Goal: Obtain resource: Download file/media

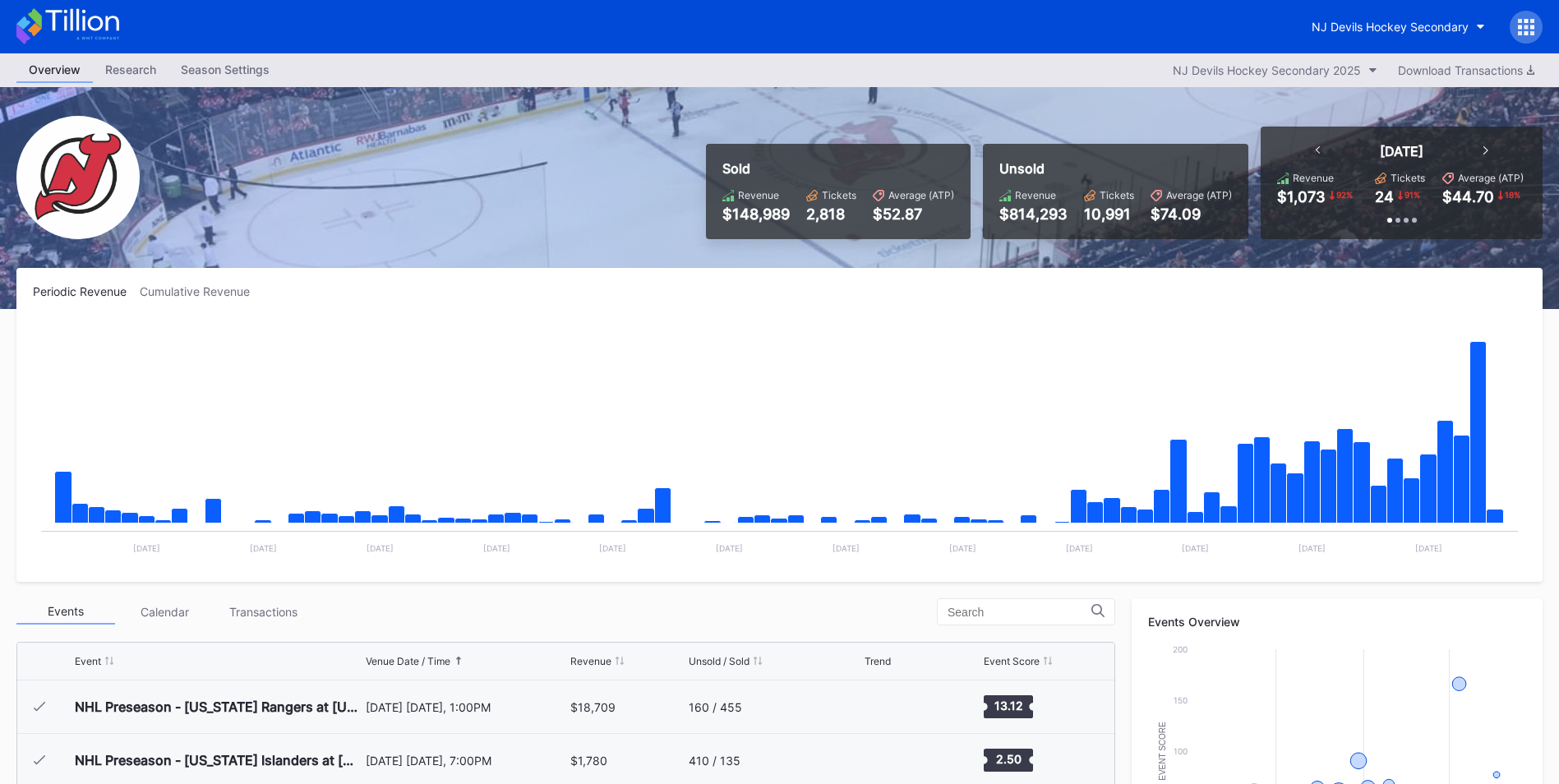
scroll to position [161, 0]
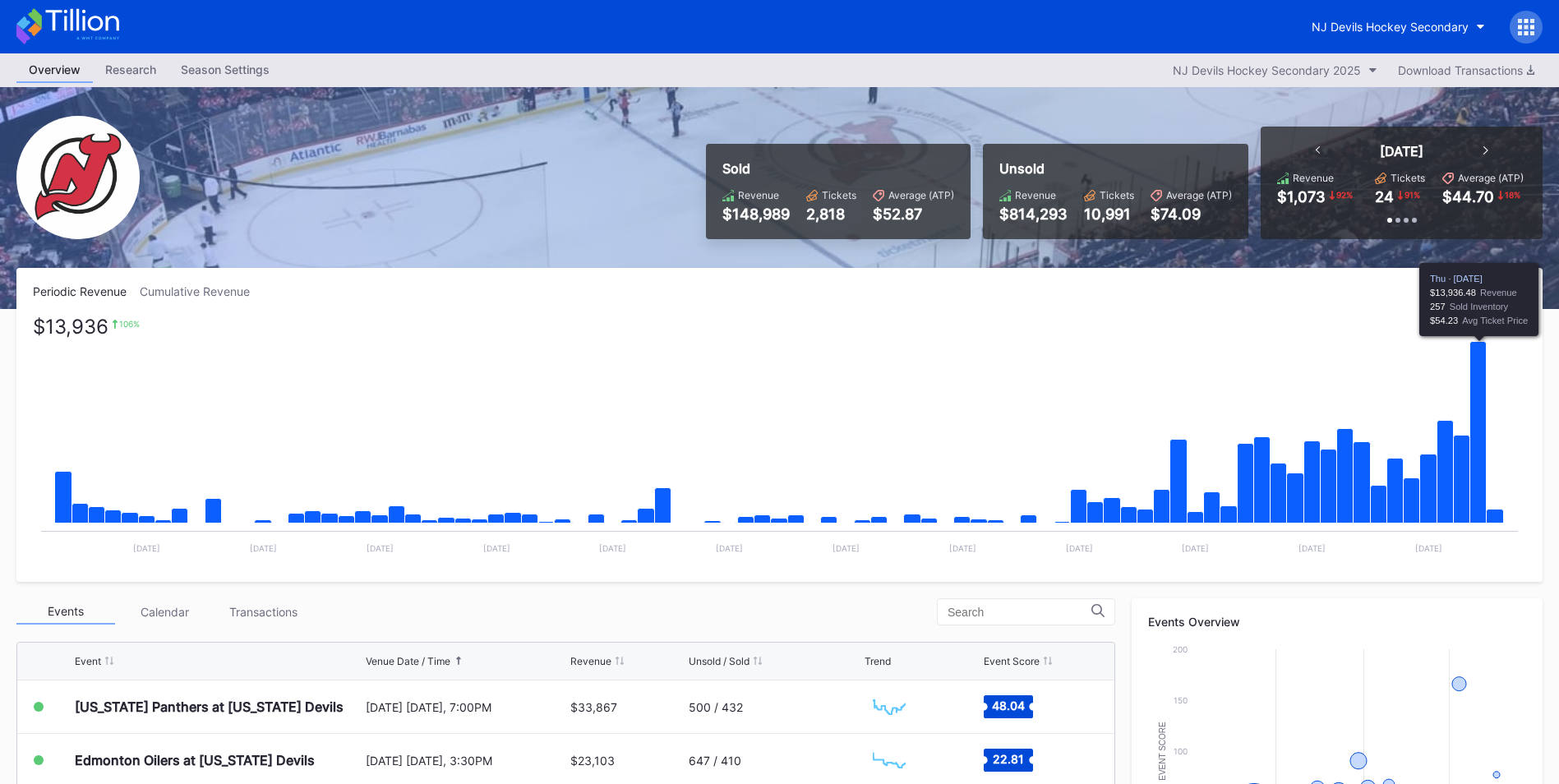
click at [1484, 465] on icon "Chart title" at bounding box center [1478, 432] width 17 height 182
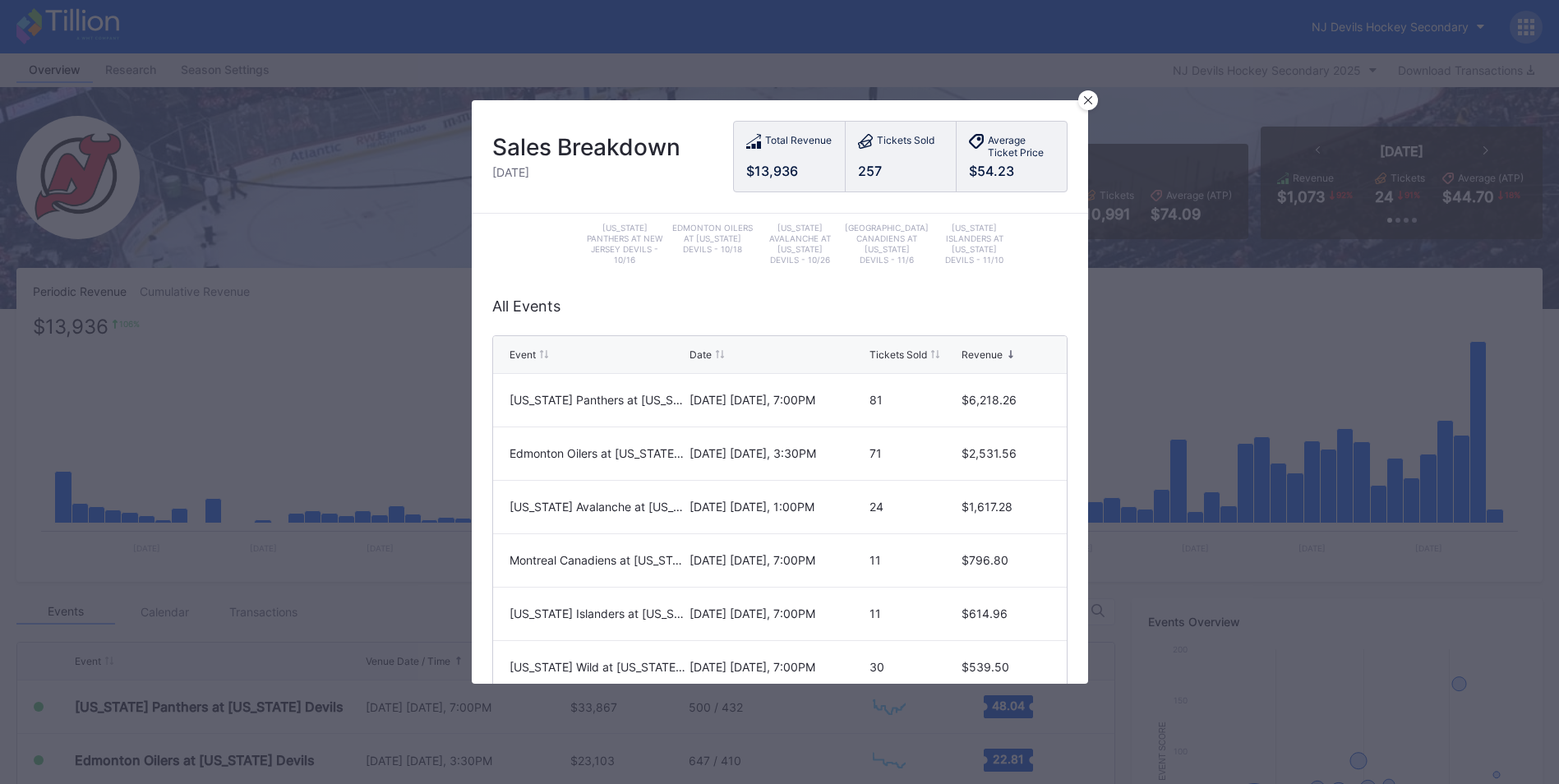
scroll to position [329, 0]
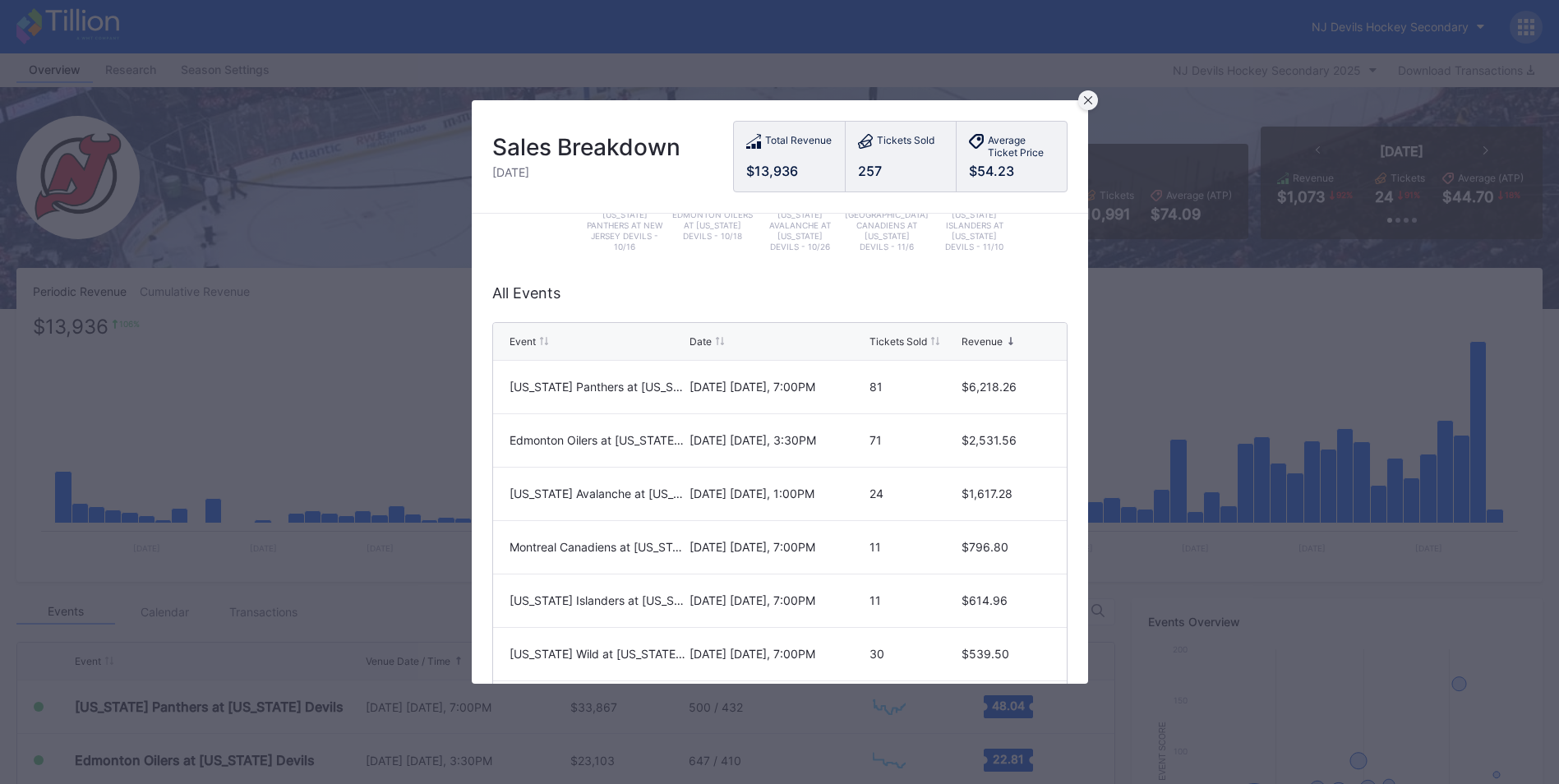
click at [1088, 104] on icon at bounding box center [1088, 100] width 8 height 8
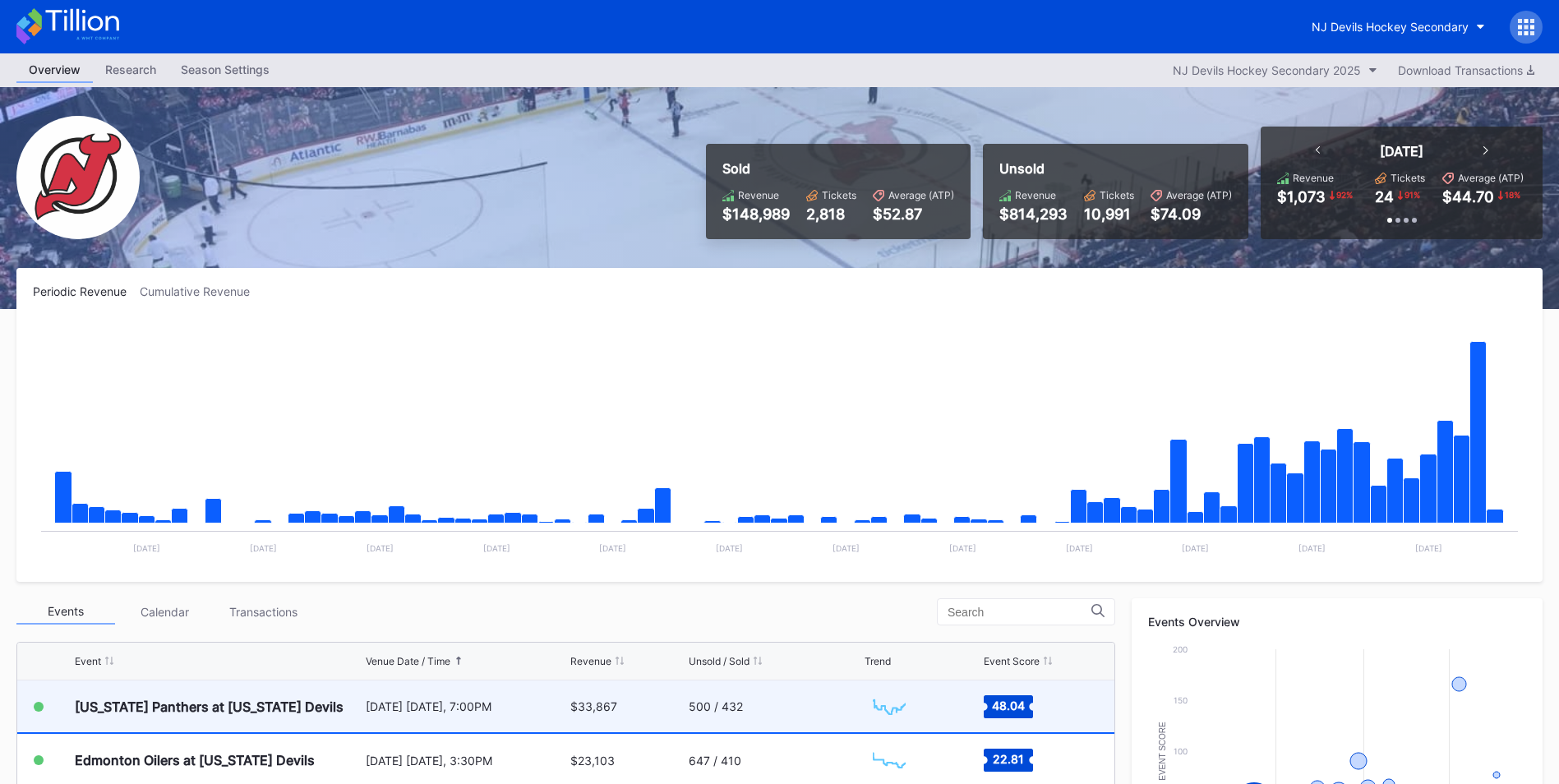
click at [559, 724] on div "[DATE] [DATE], 7:00PM" at bounding box center [465, 706] width 200 height 51
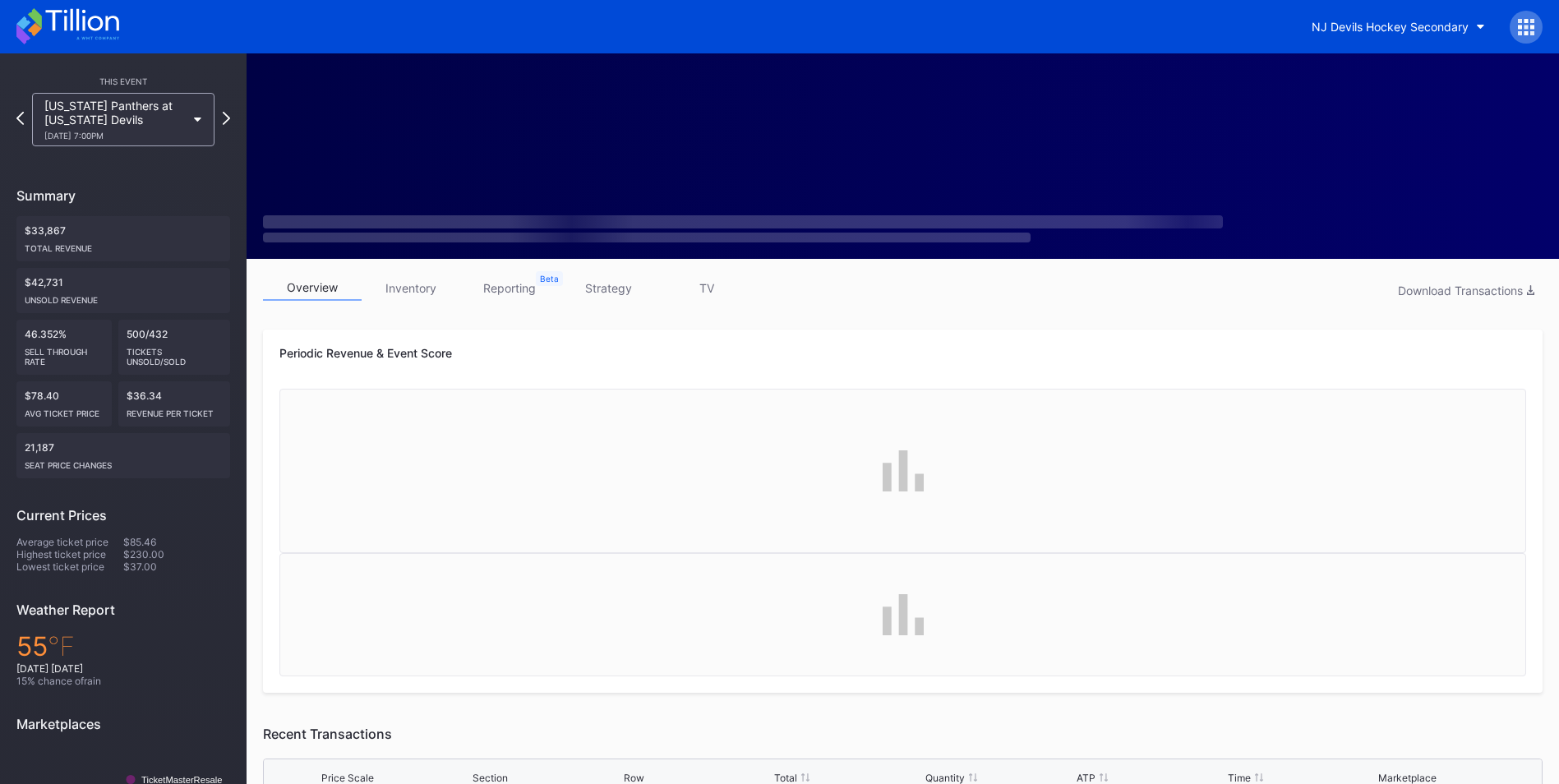
click at [434, 294] on link "inventory" at bounding box center [410, 288] width 98 height 26
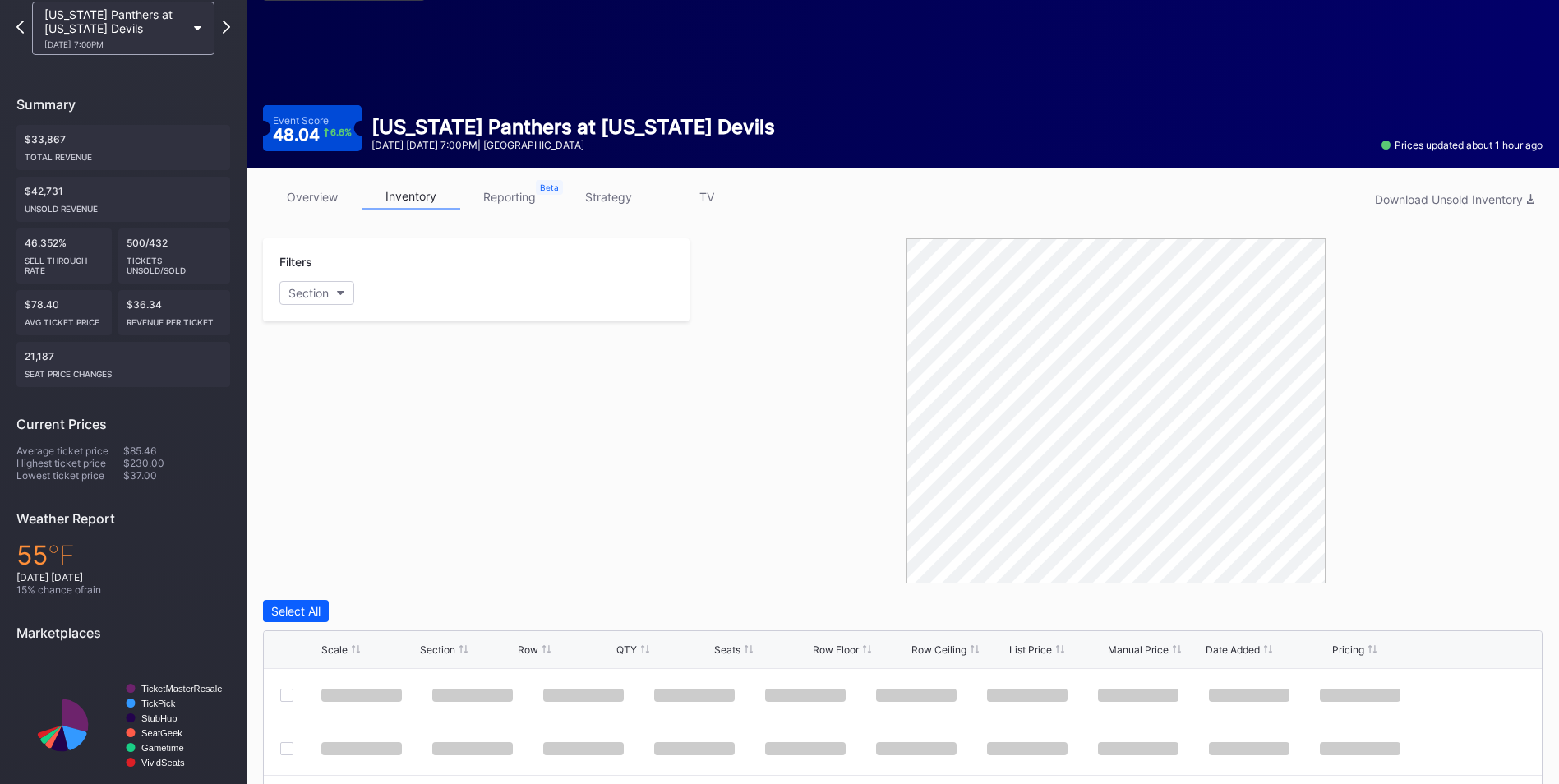
scroll to position [228, 0]
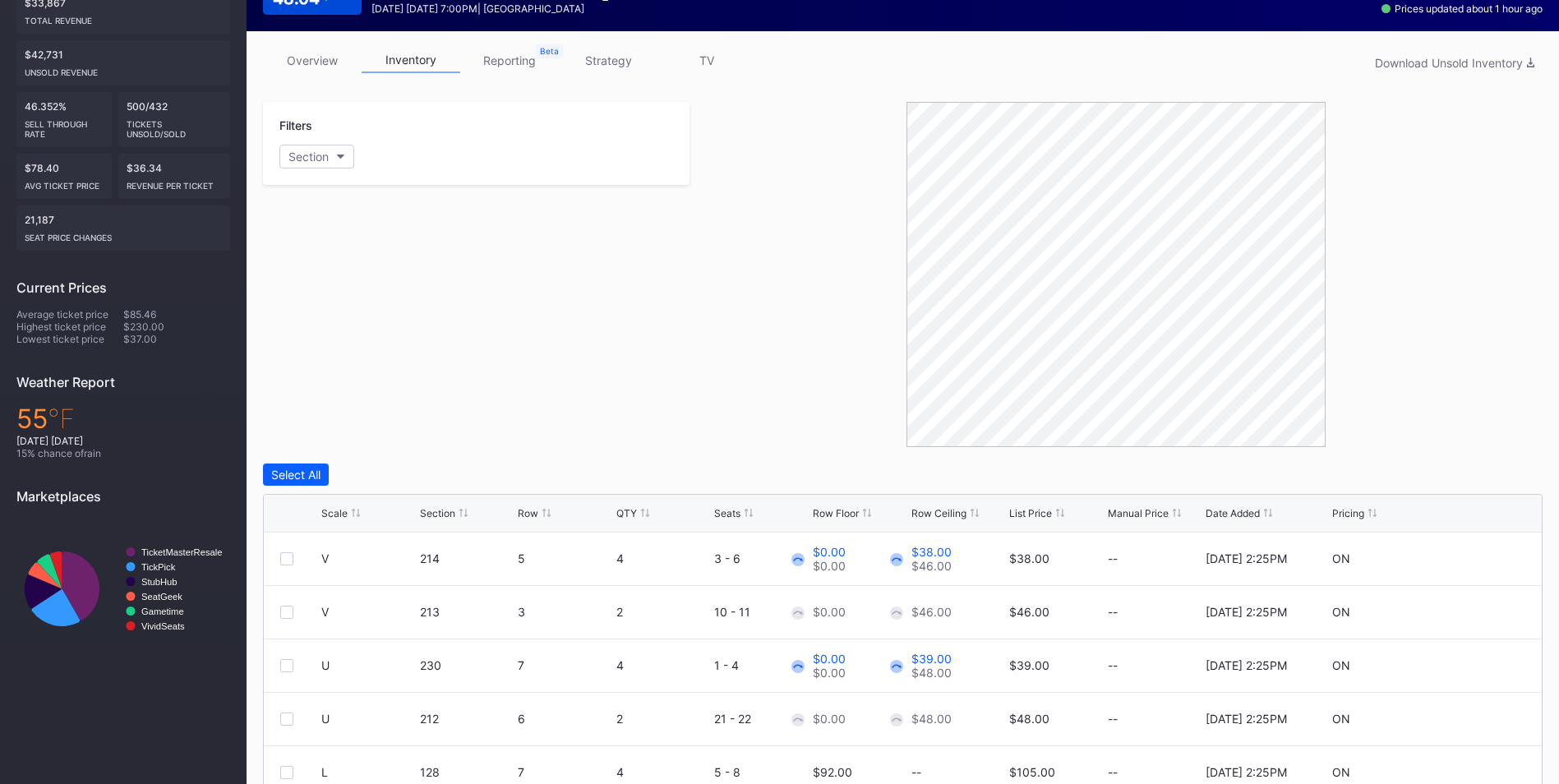
click at [1026, 518] on div "List Price" at bounding box center [1030, 512] width 43 height 12
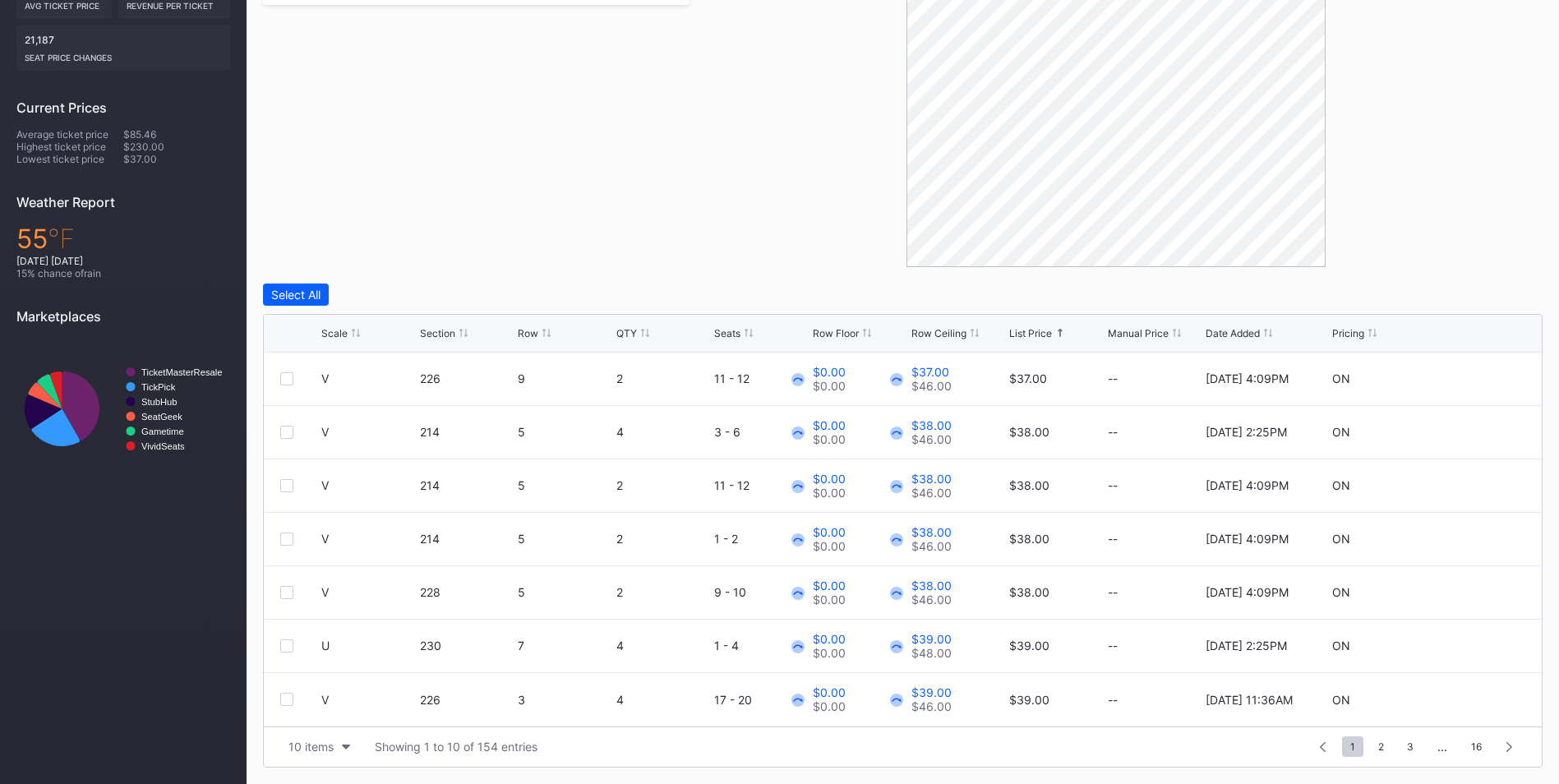
scroll to position [79, 0]
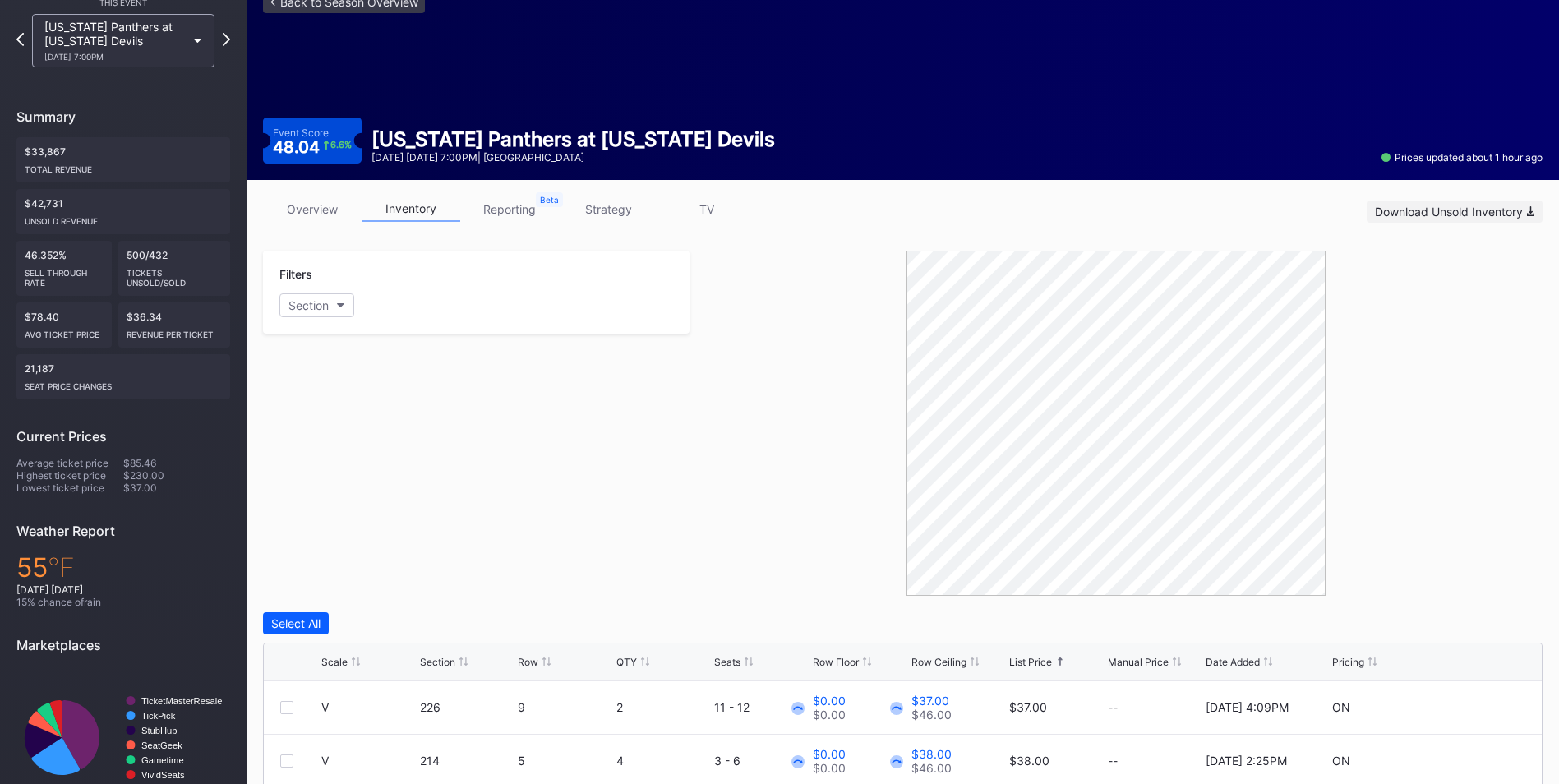
click at [1430, 205] on div "Download Unsold Inventory" at bounding box center [1454, 211] width 160 height 14
drag, startPoint x: 317, startPoint y: 228, endPoint x: 314, endPoint y: 218, distance: 10.4
click at [317, 228] on div "overview inventory reporting strategy TV Download Unsold Inventory" at bounding box center [903, 213] width 1280 height 34
click at [311, 212] on link "overview" at bounding box center [311, 209] width 98 height 26
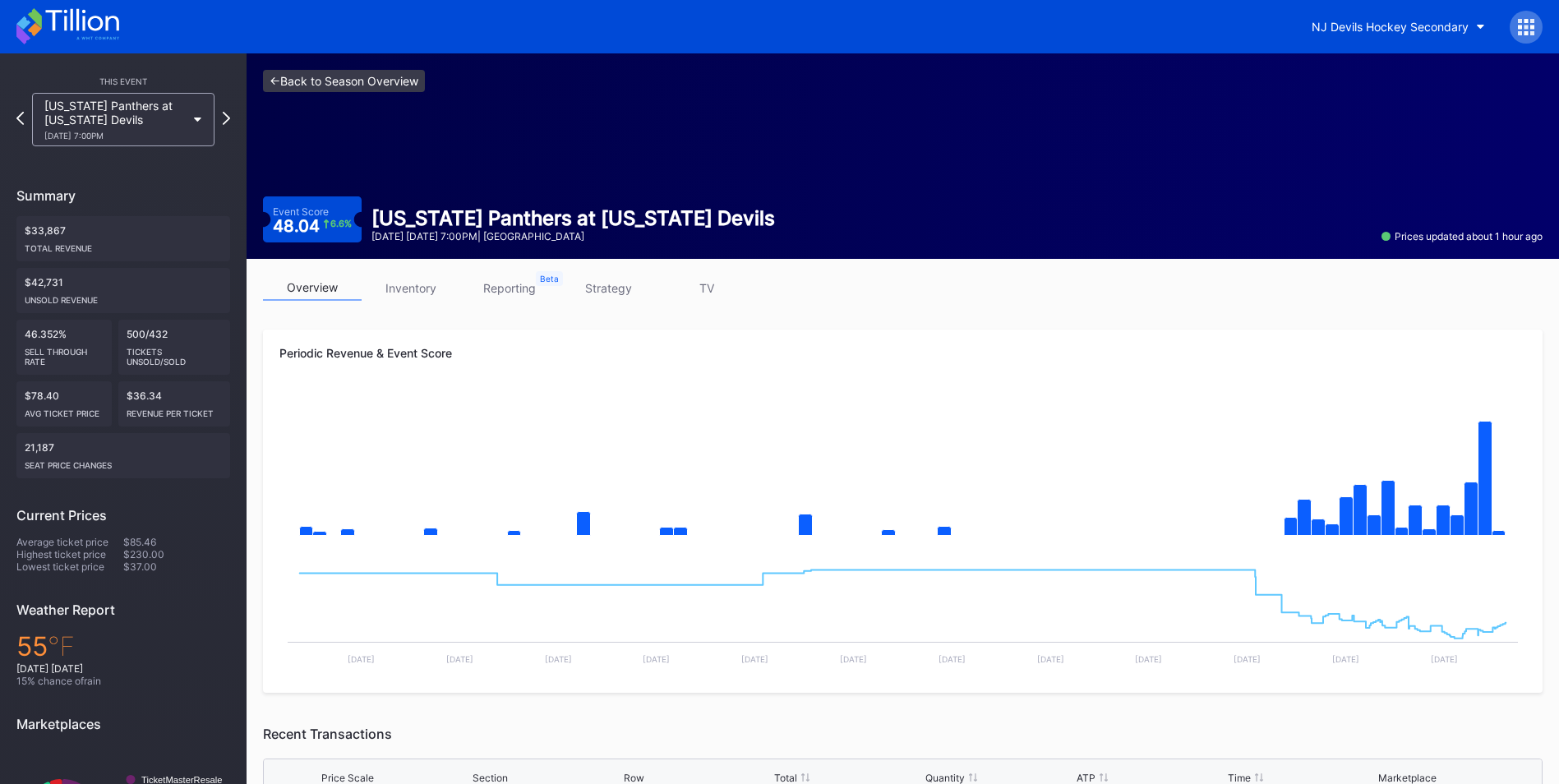
click at [333, 84] on link "<- Back to Season Overview" at bounding box center [343, 81] width 162 height 22
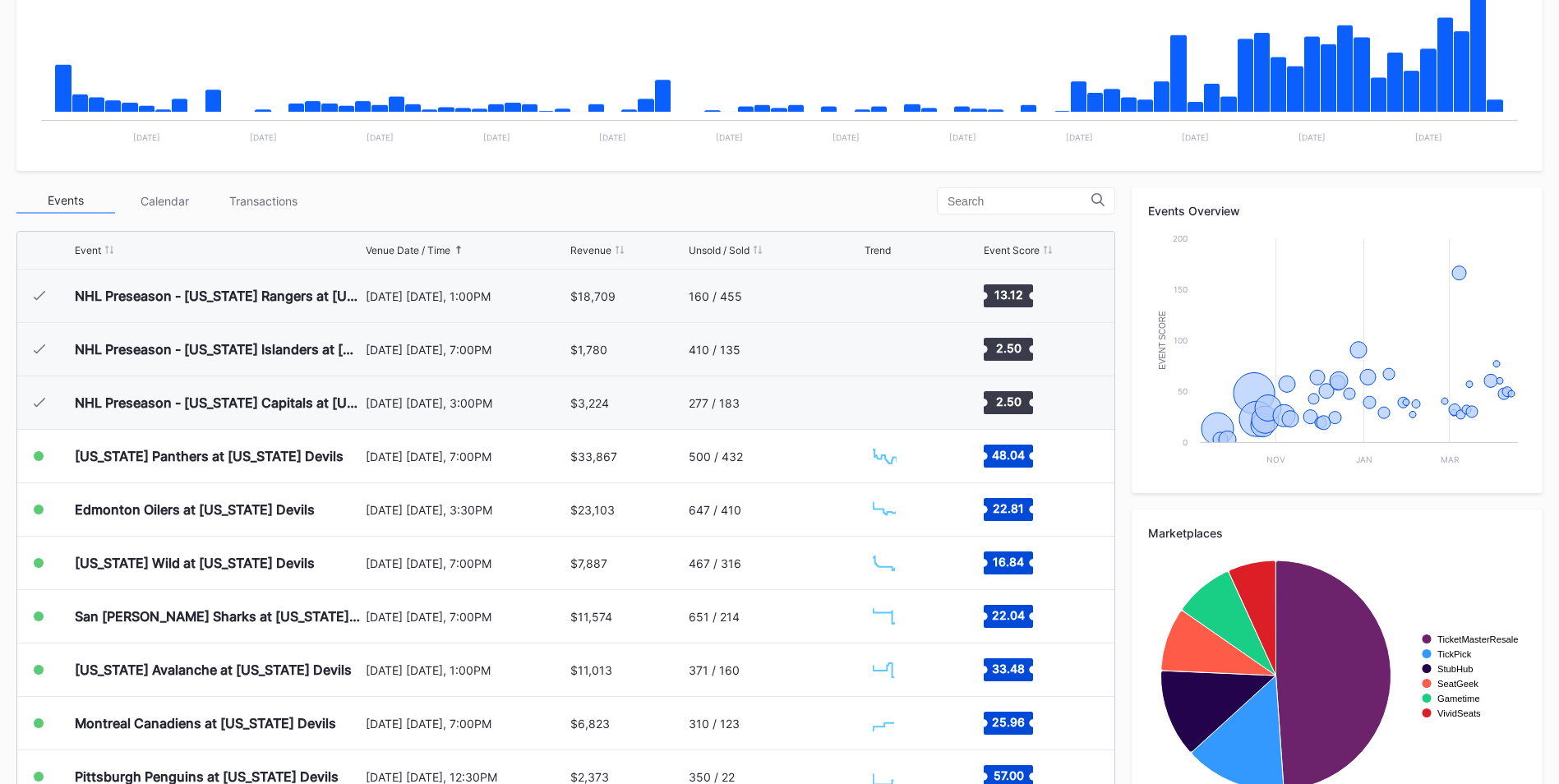
scroll to position [161, 0]
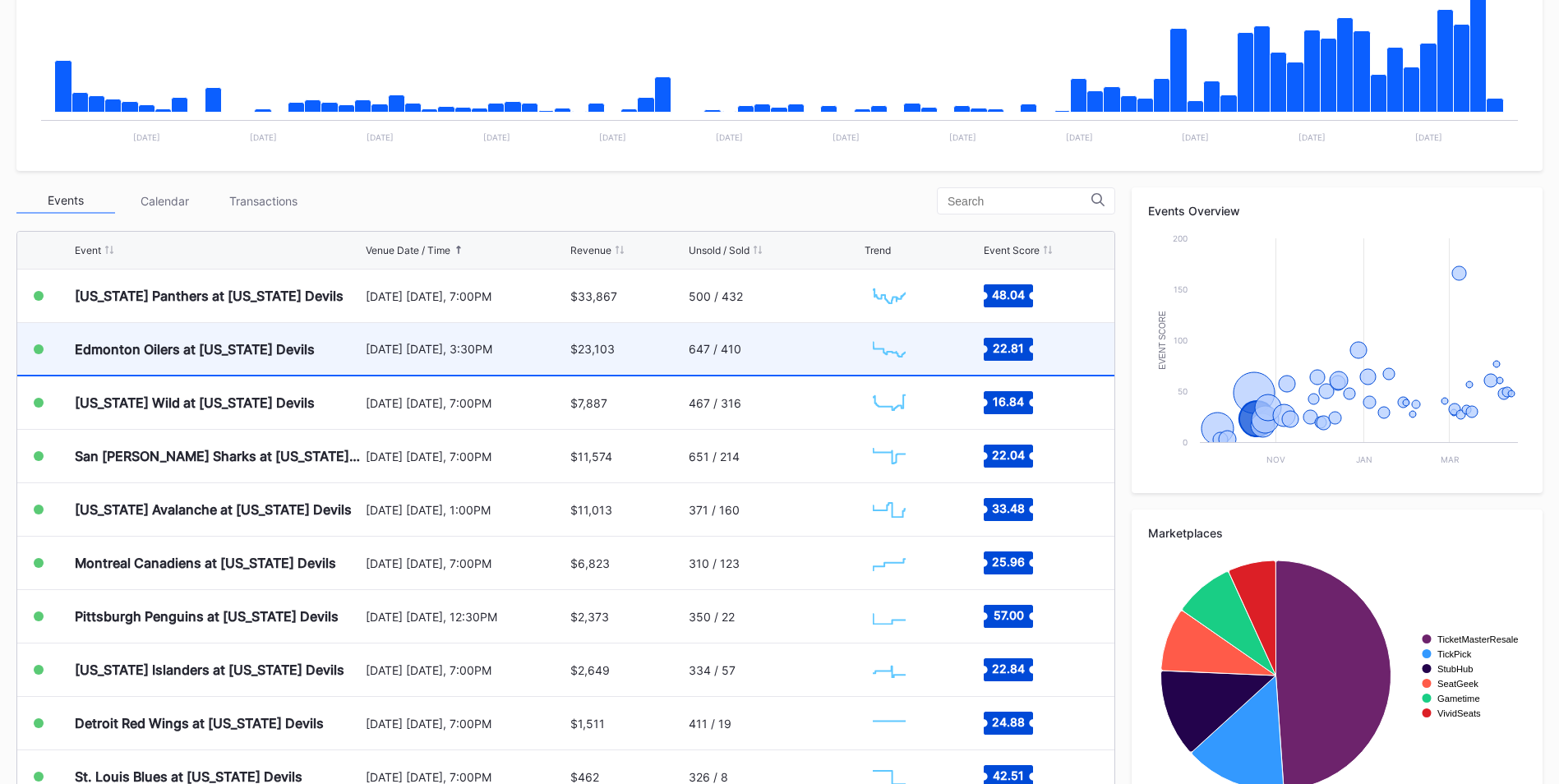
click at [317, 335] on div "Edmonton Oilers at [US_STATE] Devils" at bounding box center [218, 349] width 286 height 51
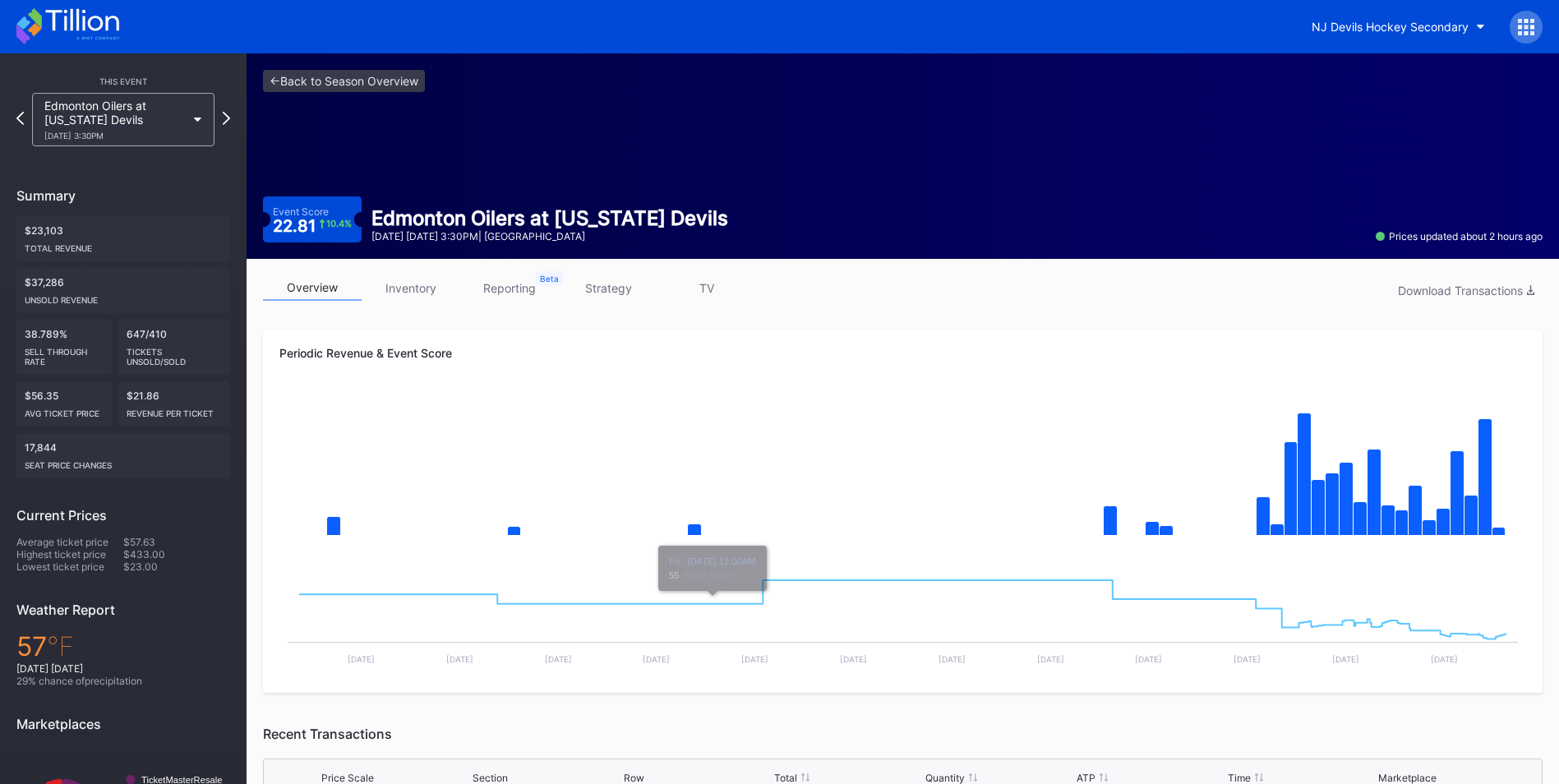
click at [447, 287] on link "inventory" at bounding box center [410, 288] width 98 height 26
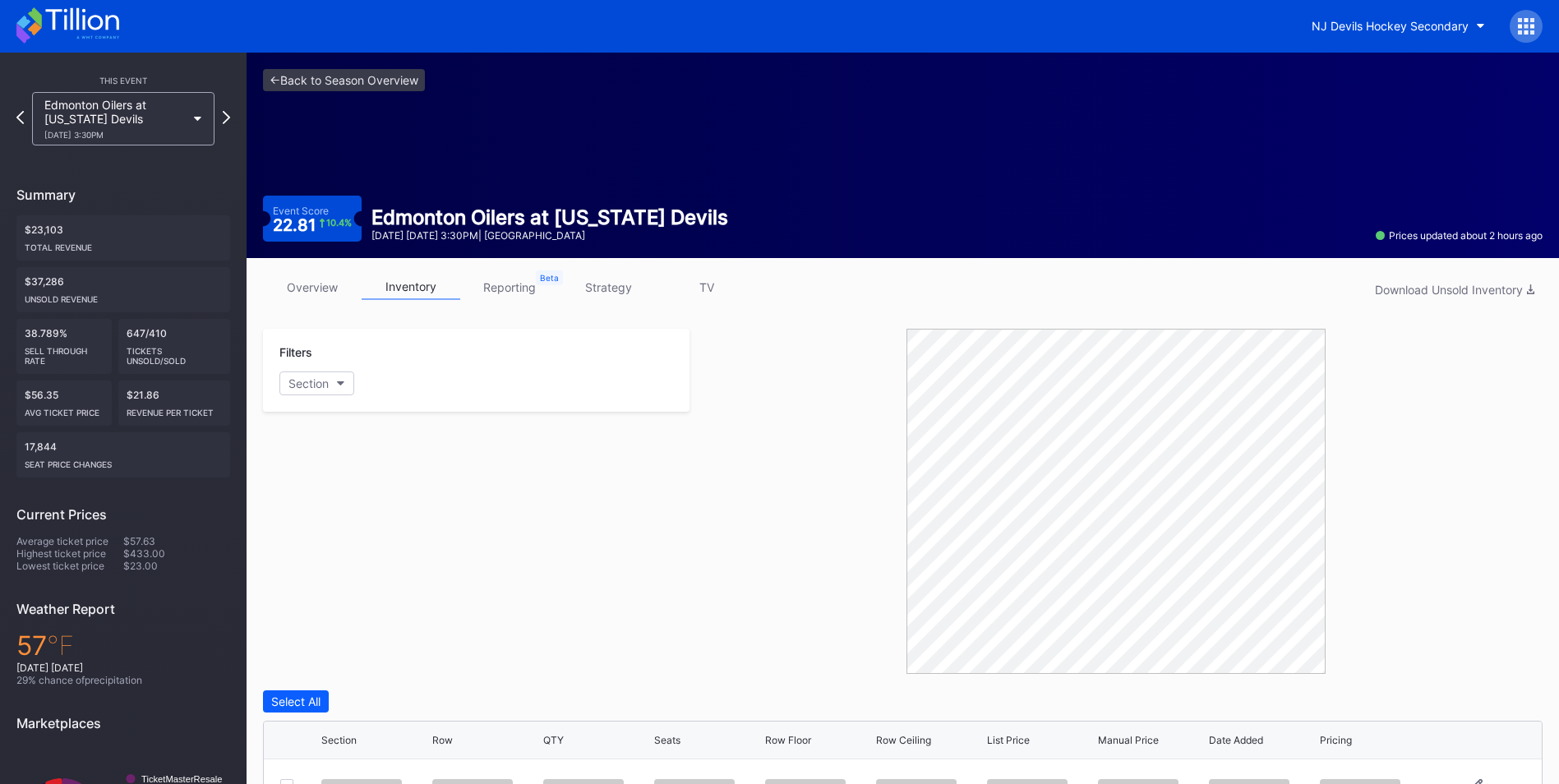
scroll to position [329, 0]
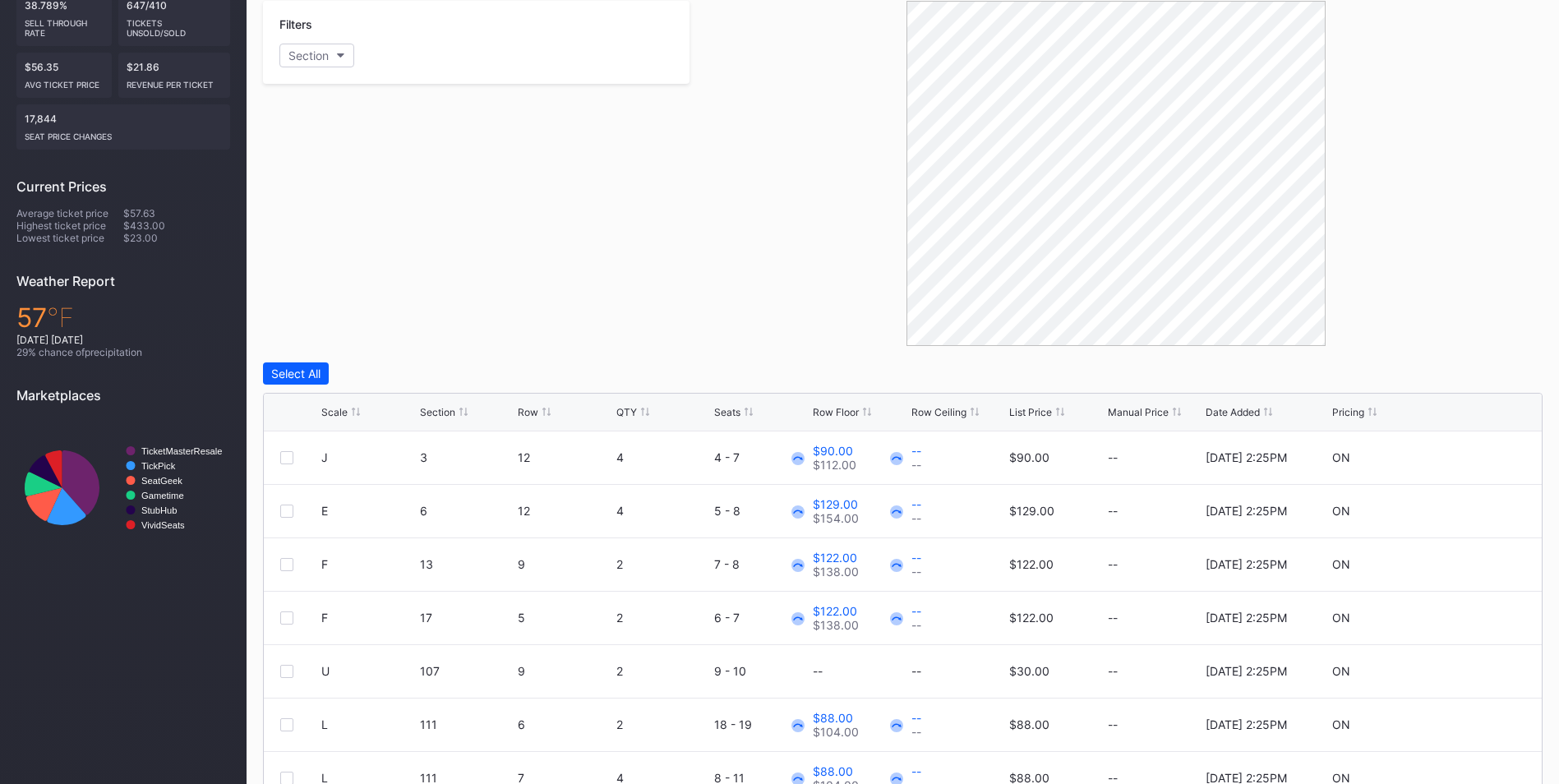
click at [1019, 417] on div "List Price" at bounding box center [1030, 411] width 43 height 12
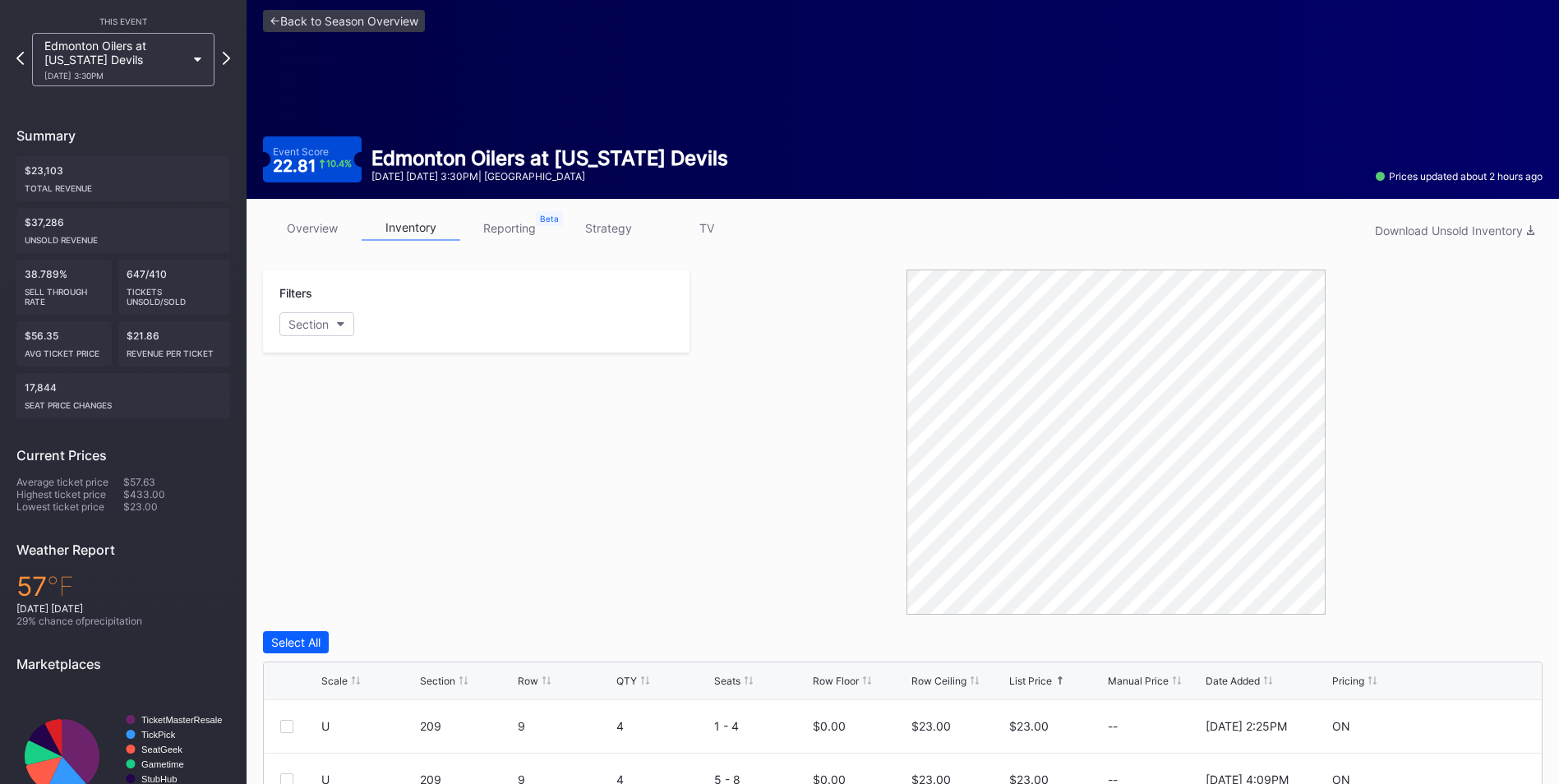
scroll to position [0, 0]
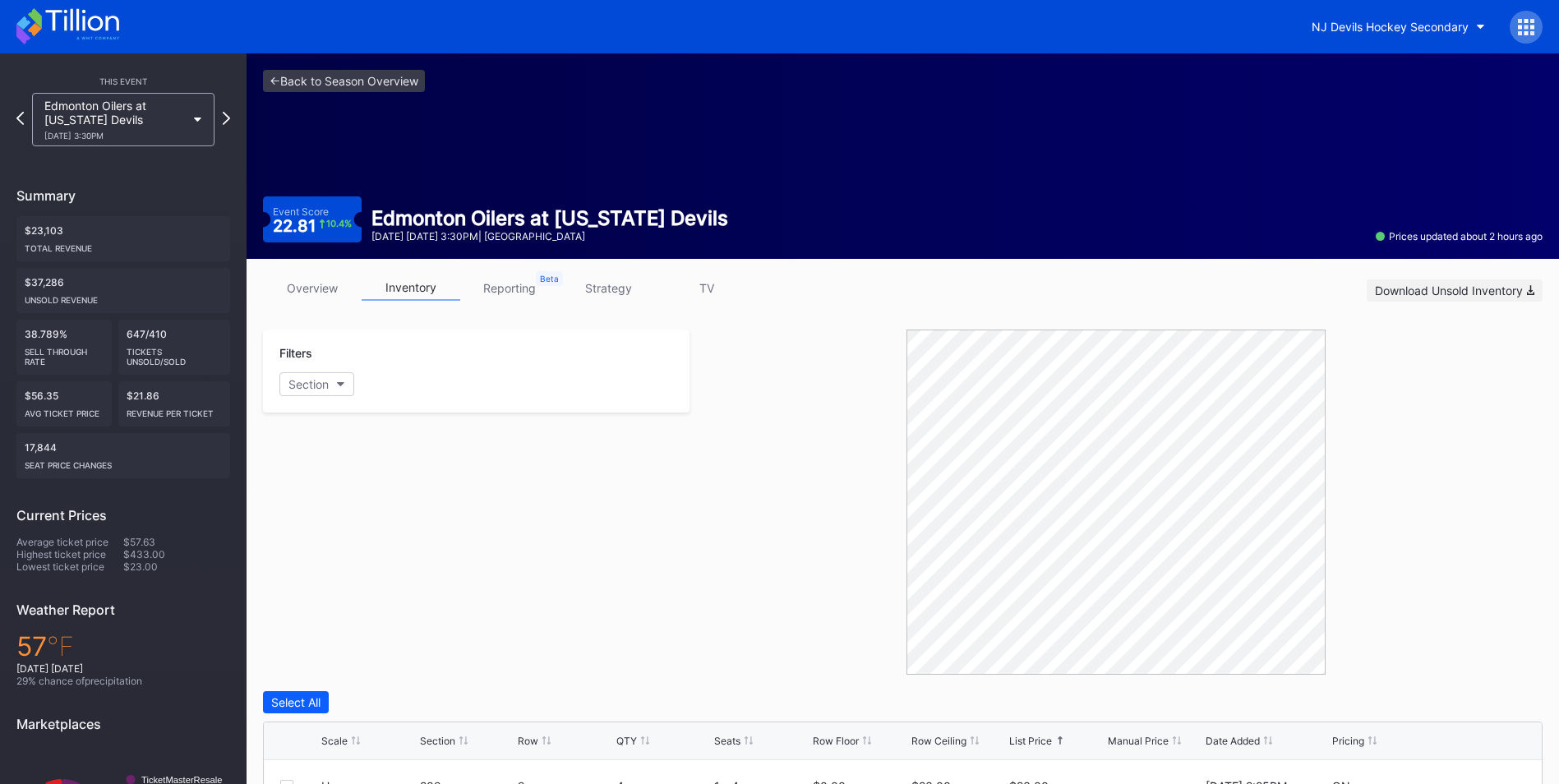
click at [1420, 286] on div "Download Unsold Inventory" at bounding box center [1454, 290] width 160 height 14
click at [396, 80] on link "<- Back to Season Overview" at bounding box center [343, 81] width 162 height 22
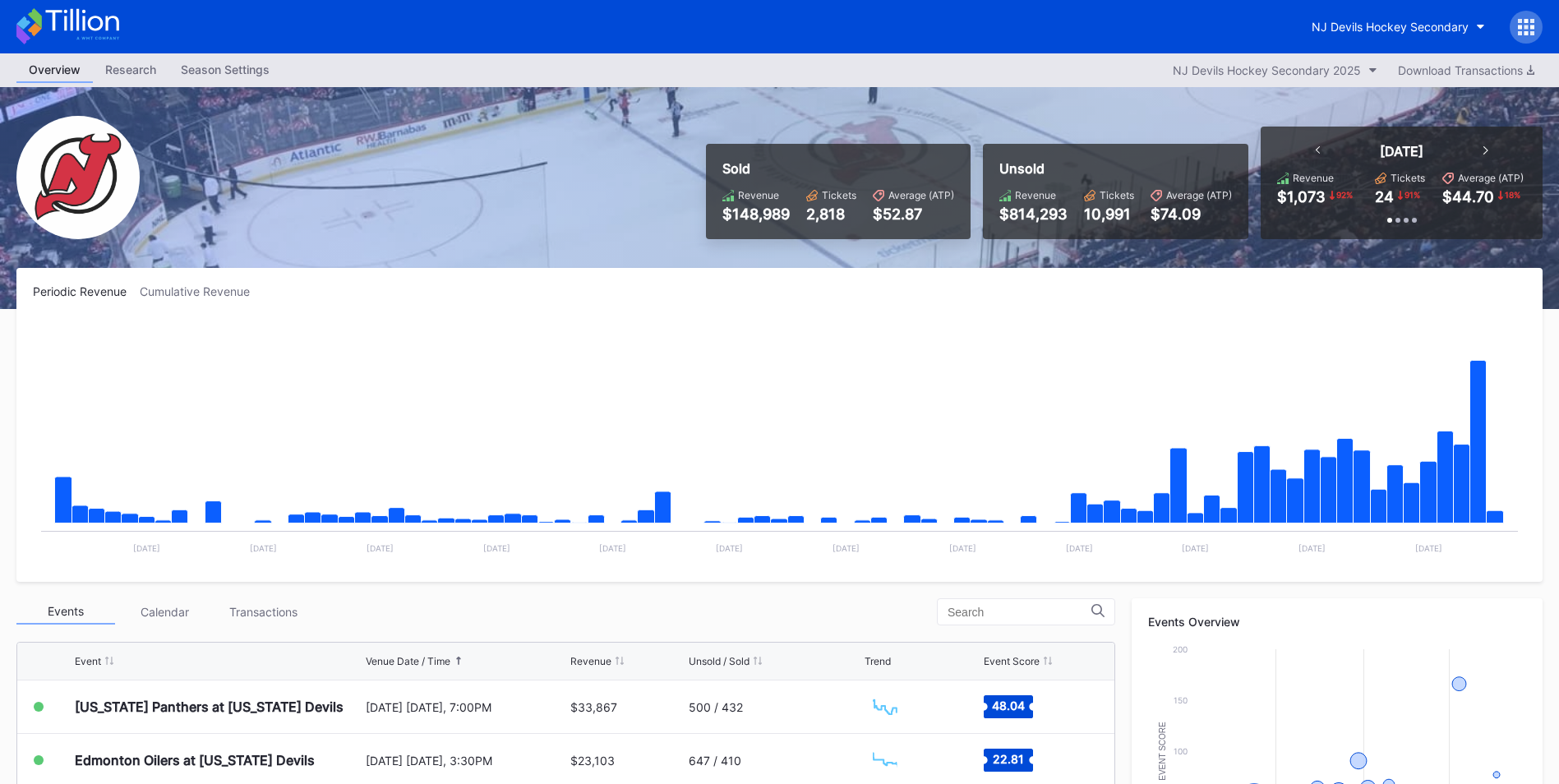
scroll to position [247, 0]
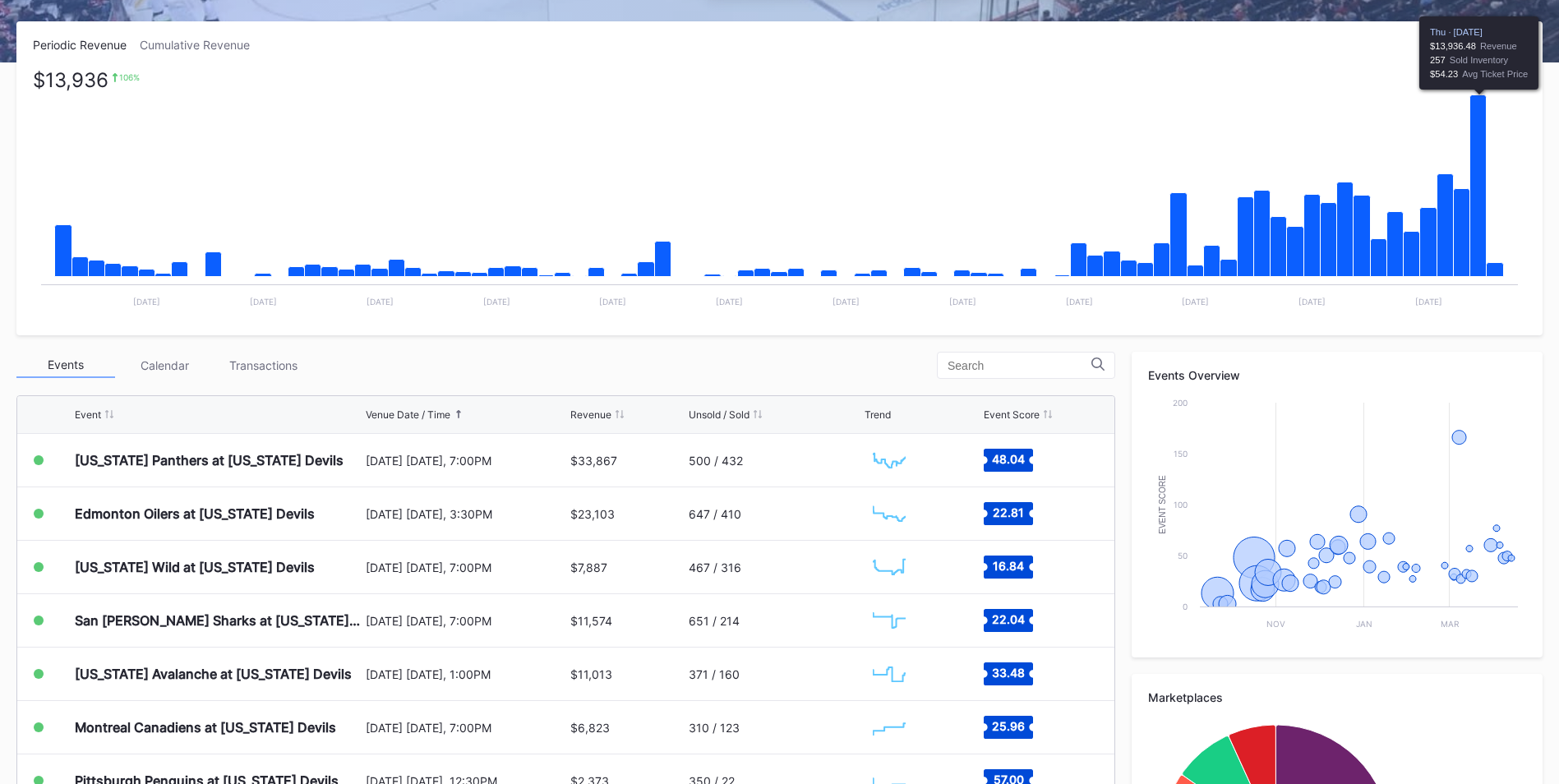
click at [1485, 251] on icon "Chart title" at bounding box center [1478, 186] width 17 height 182
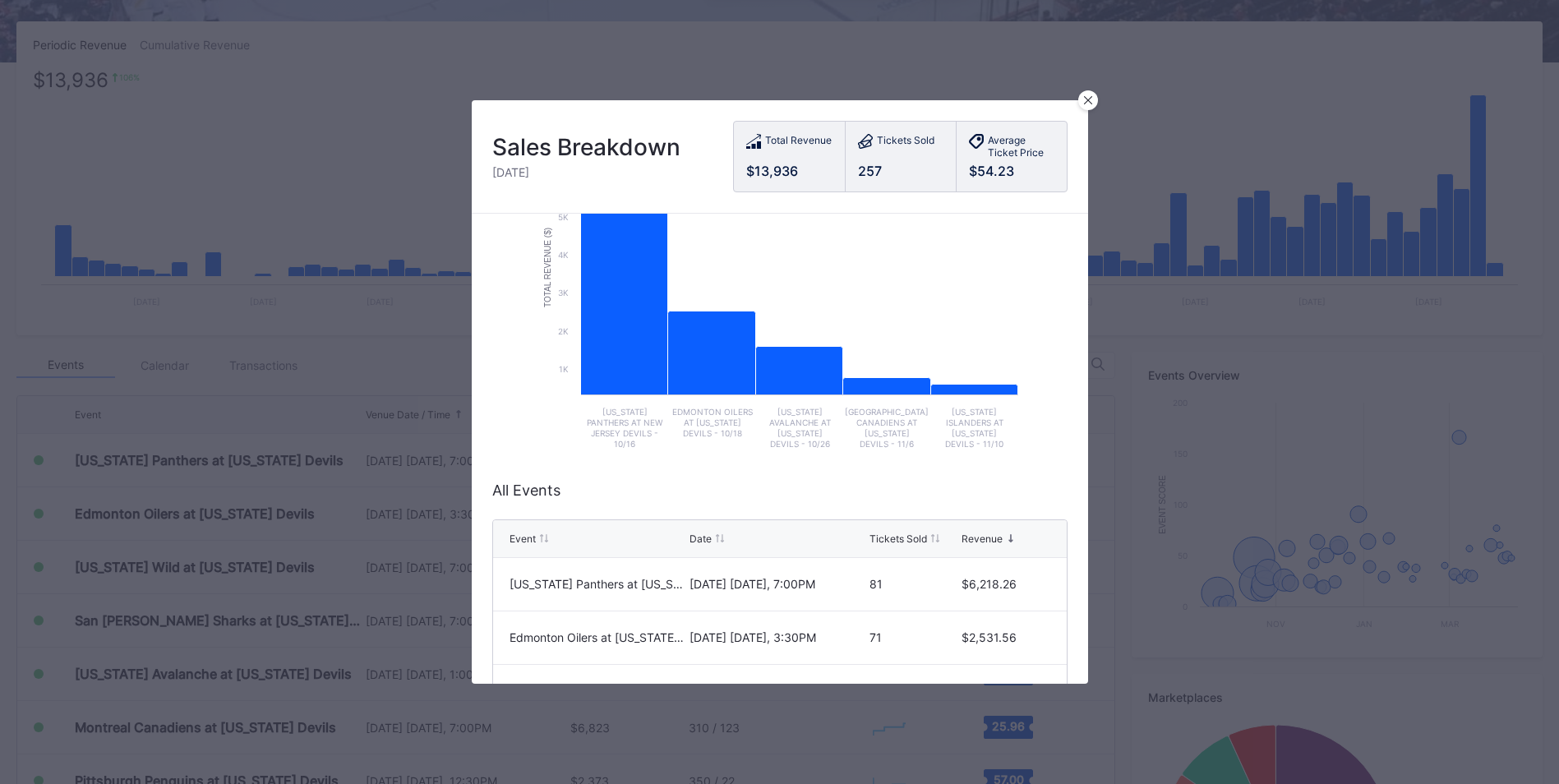
scroll to position [329, 0]
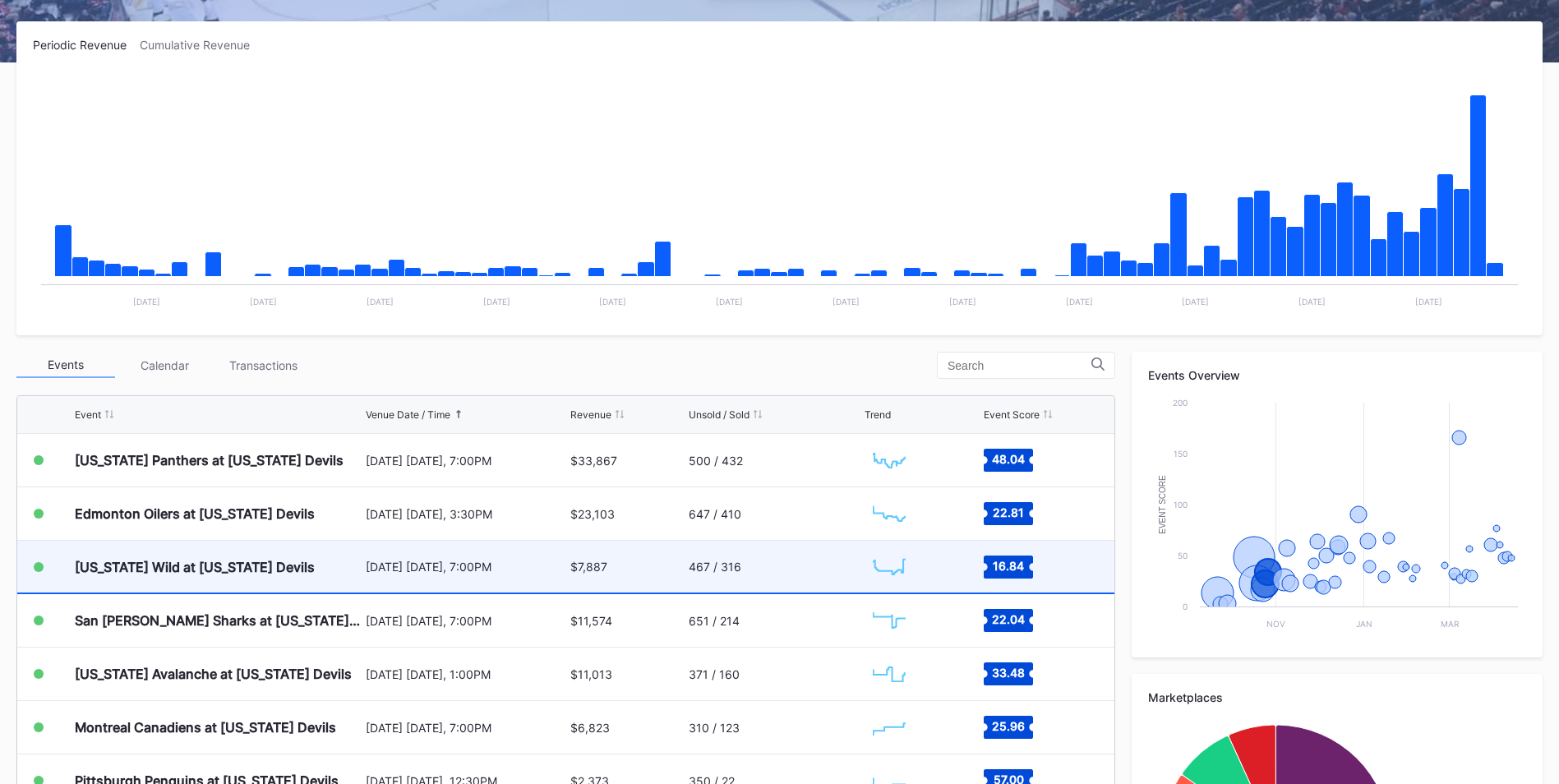
click at [290, 567] on div "[US_STATE] Wild at [US_STATE] Devils" at bounding box center [194, 567] width 240 height 17
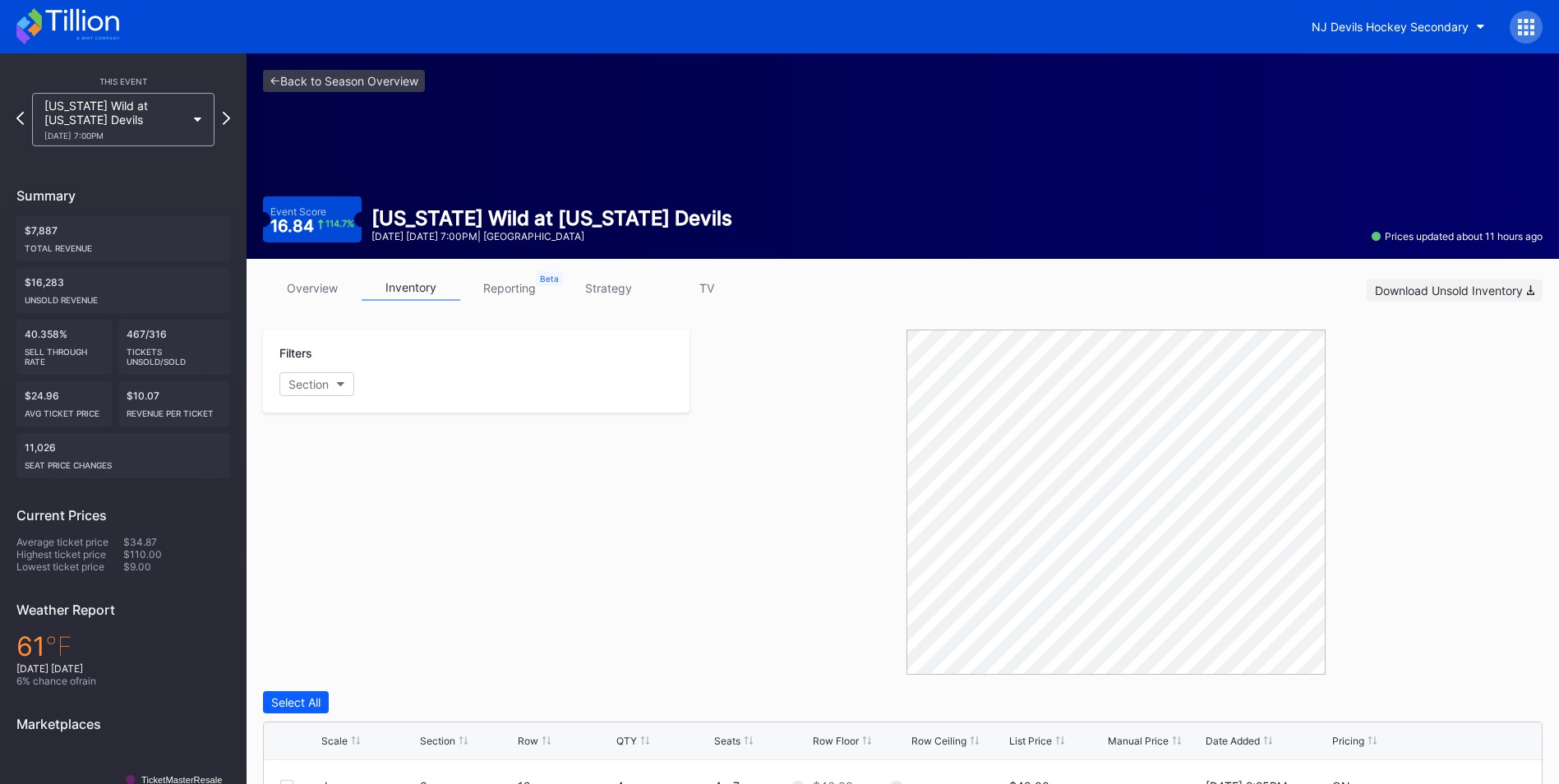
click at [1499, 288] on div "Download Unsold Inventory" at bounding box center [1454, 290] width 160 height 14
click at [361, 73] on link "<- Back to Season Overview" at bounding box center [343, 81] width 162 height 22
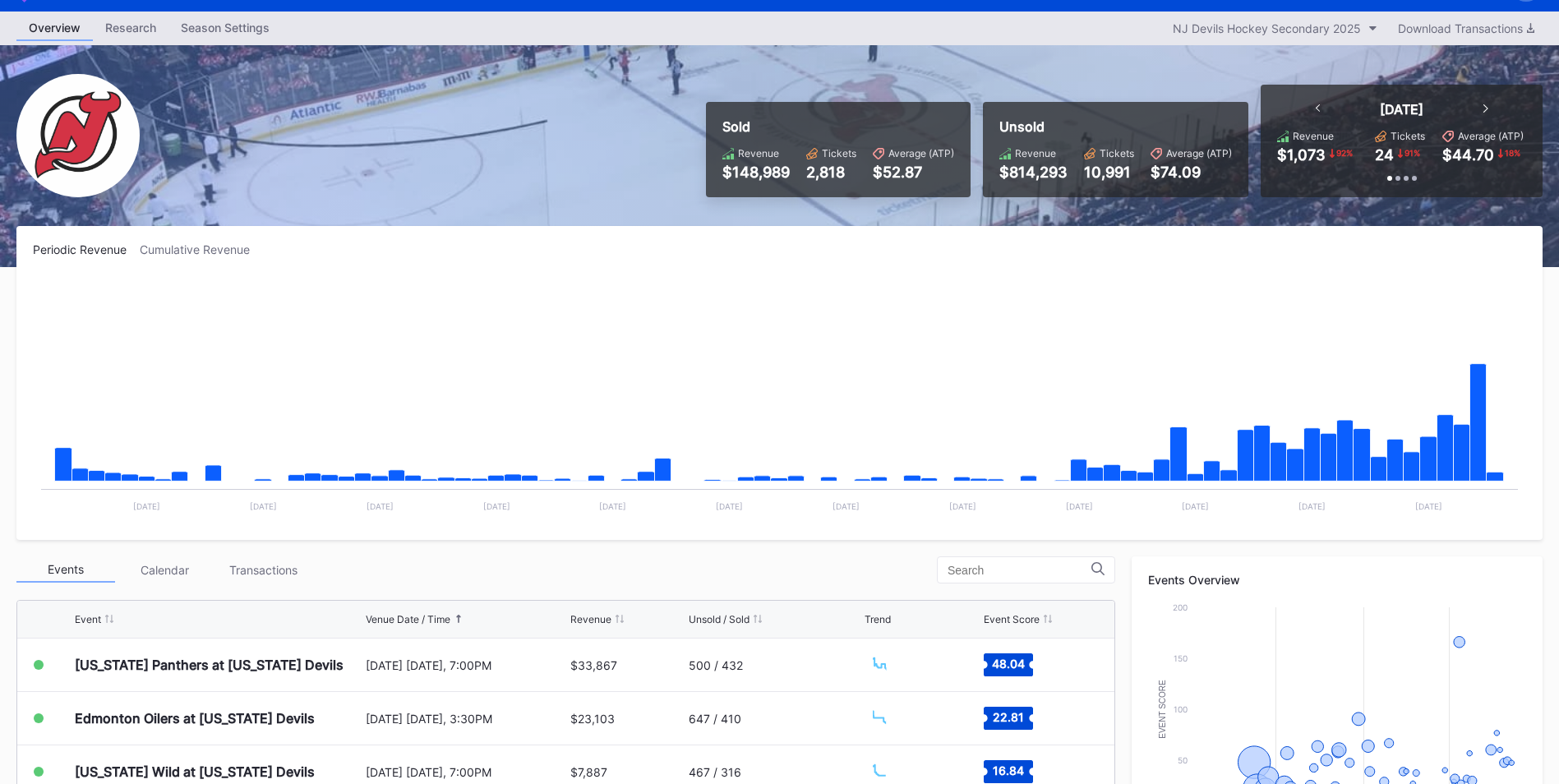
scroll to position [247, 0]
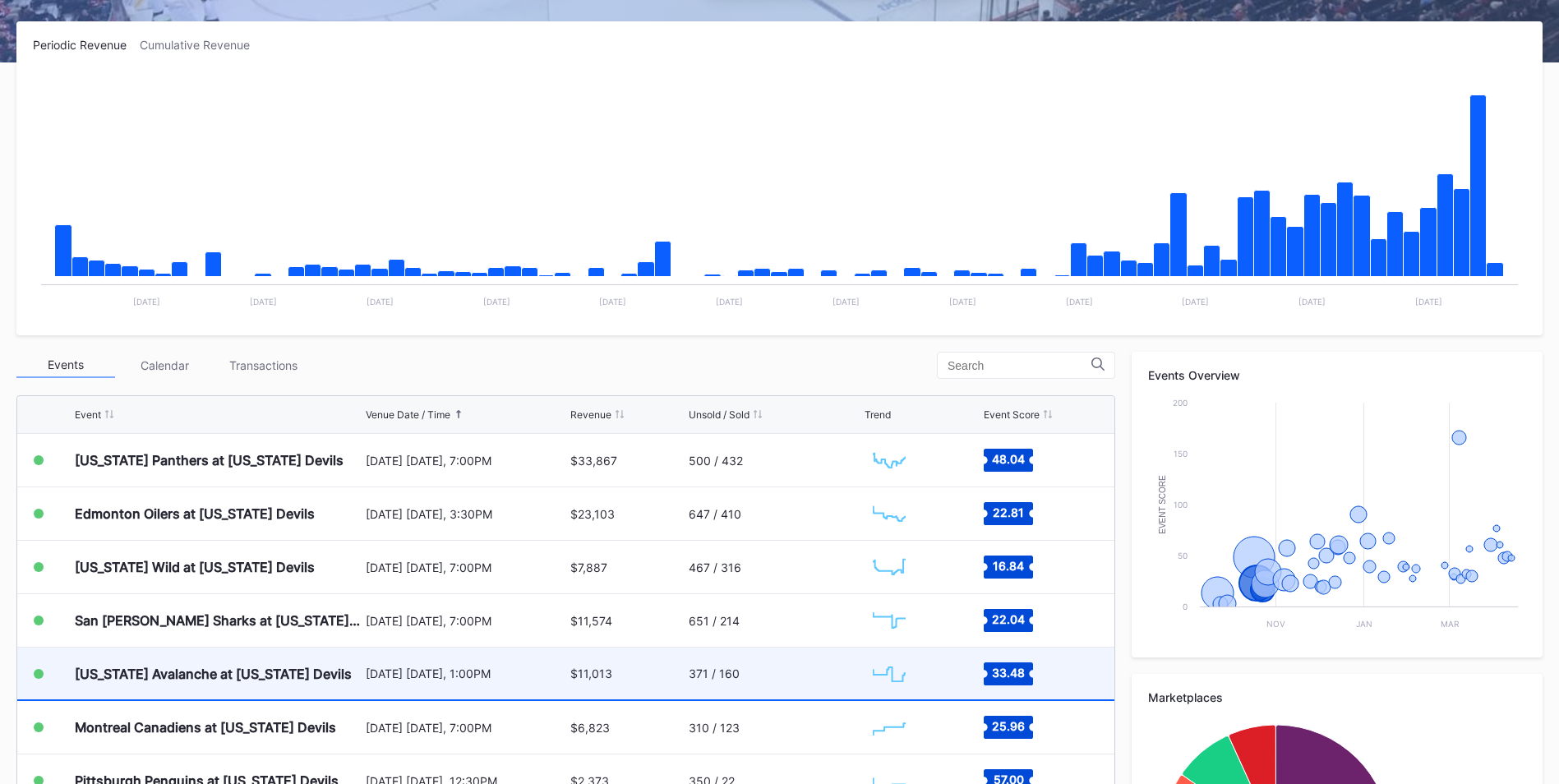
click at [741, 672] on div "371 / 160" at bounding box center [774, 673] width 172 height 51
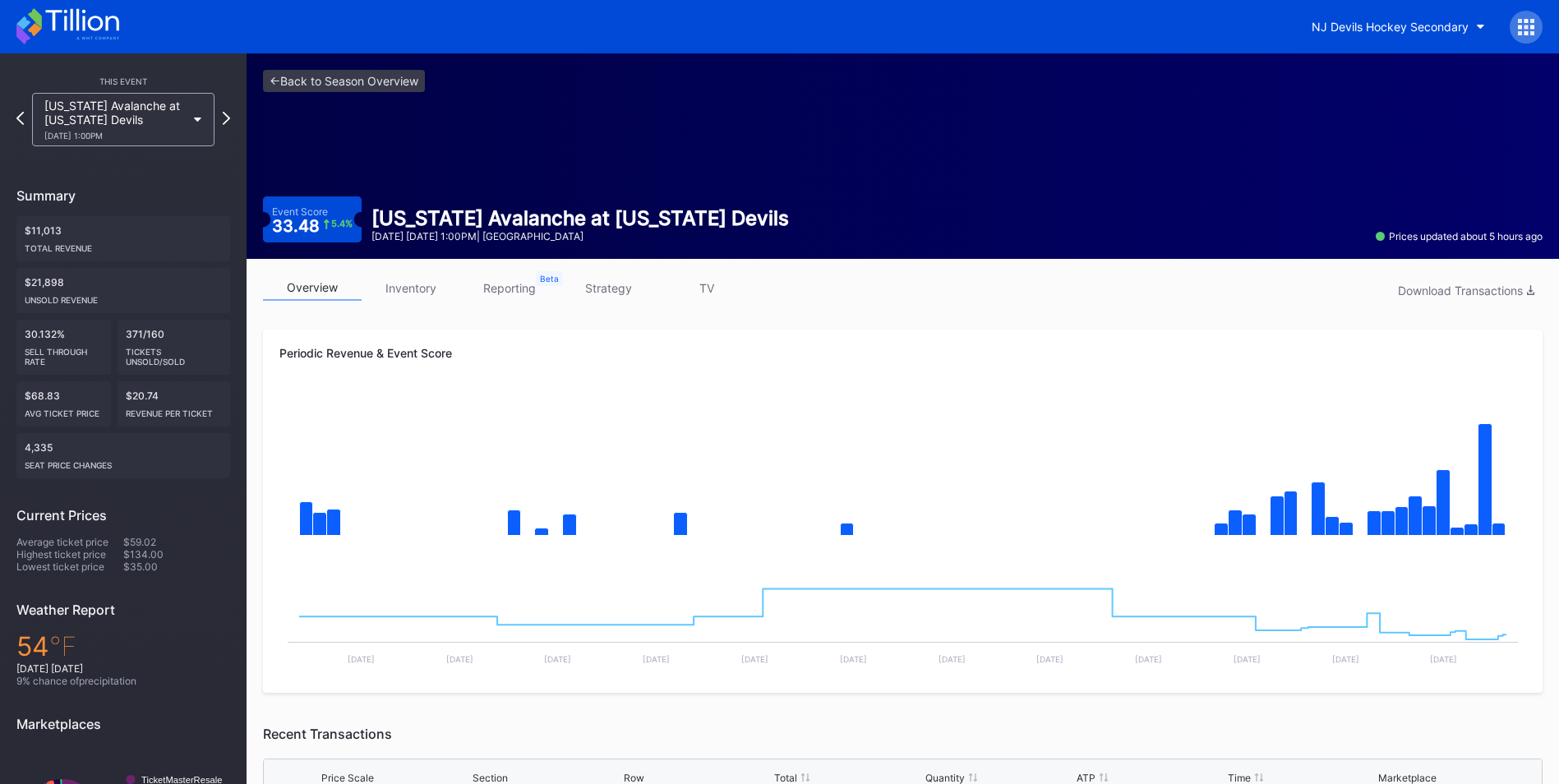
click at [406, 298] on link "inventory" at bounding box center [410, 288] width 98 height 26
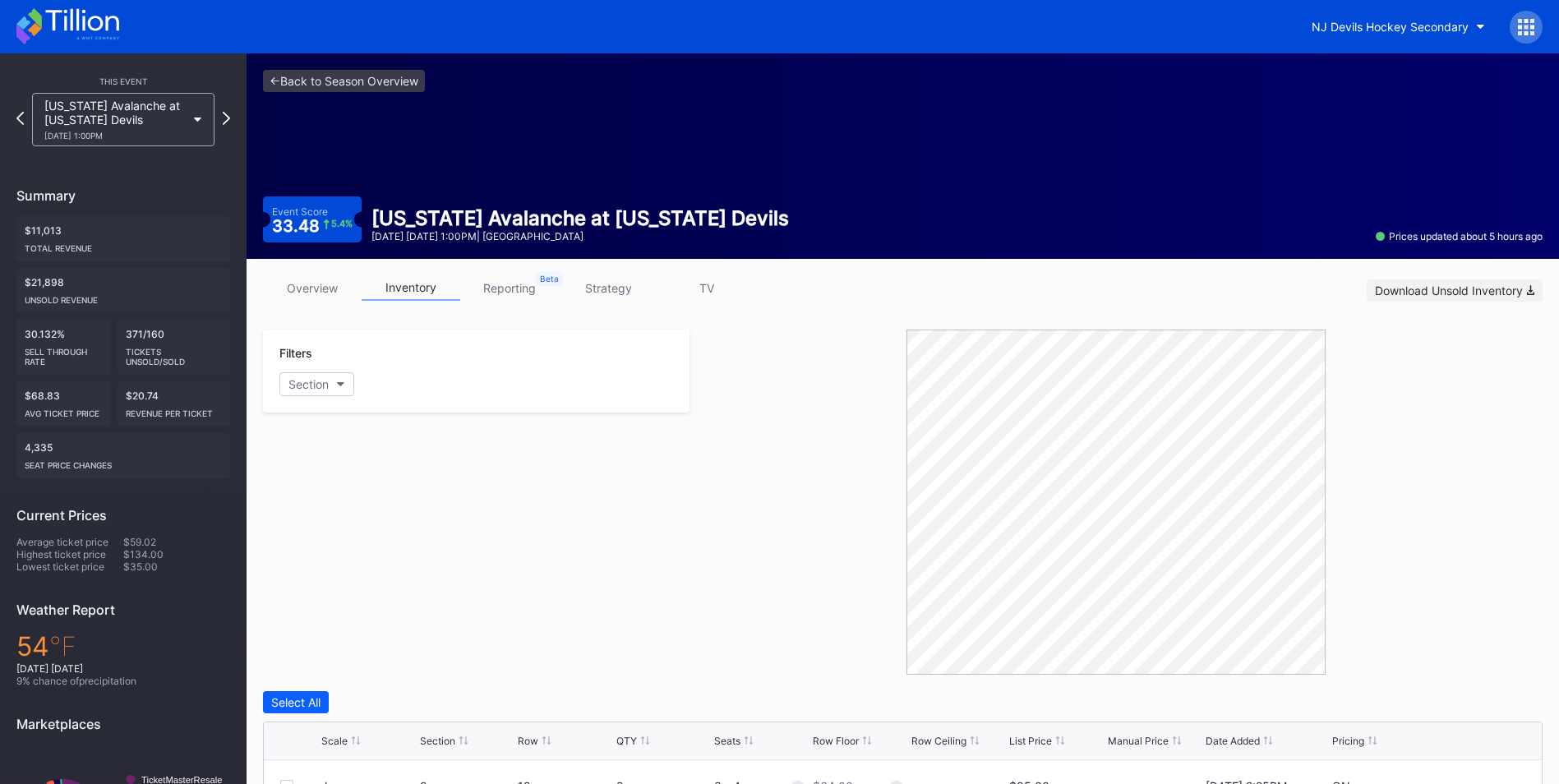
click at [1415, 290] on div "Download Unsold Inventory" at bounding box center [1454, 290] width 160 height 14
drag, startPoint x: 956, startPoint y: 113, endPoint x: 1002, endPoint y: 4, distance: 118.3
click at [956, 113] on div "<- Back to Season Overview Event Score 33.48 5.4 % [US_STATE] Avalanche at [US_…" at bounding box center [903, 156] width 1312 height 206
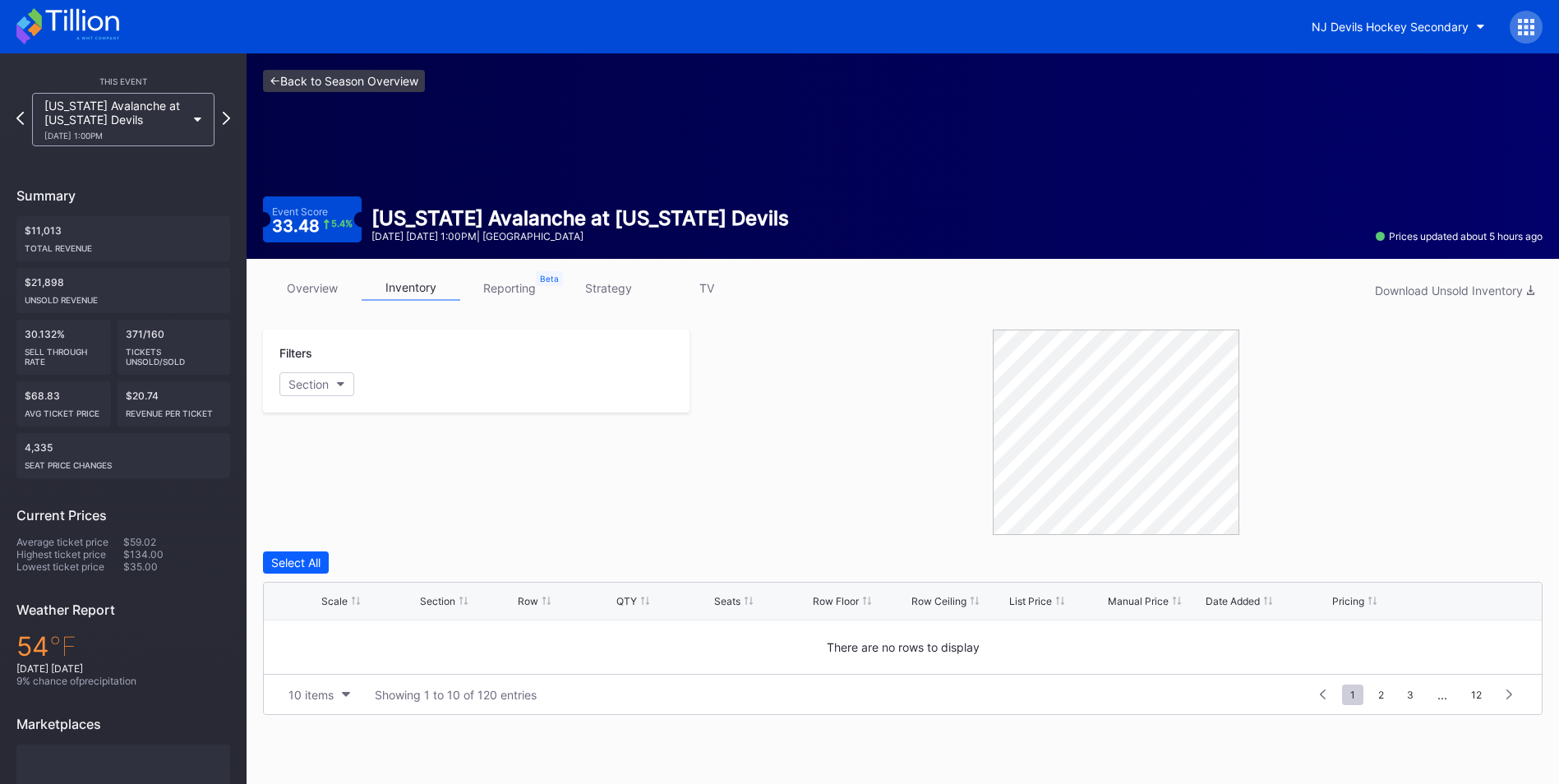
click at [330, 74] on link "<- Back to Season Overview" at bounding box center [343, 81] width 162 height 22
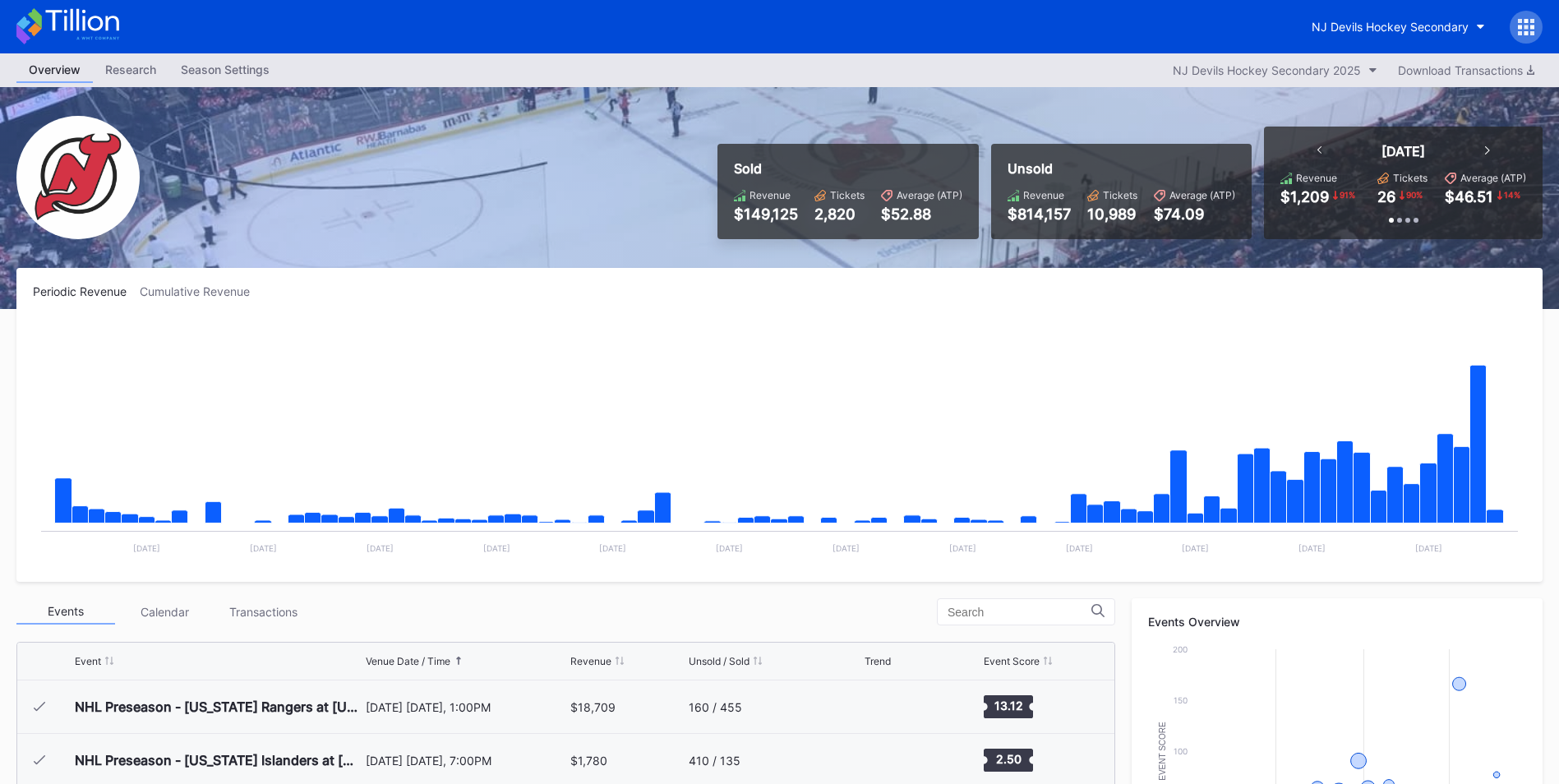
scroll to position [161, 0]
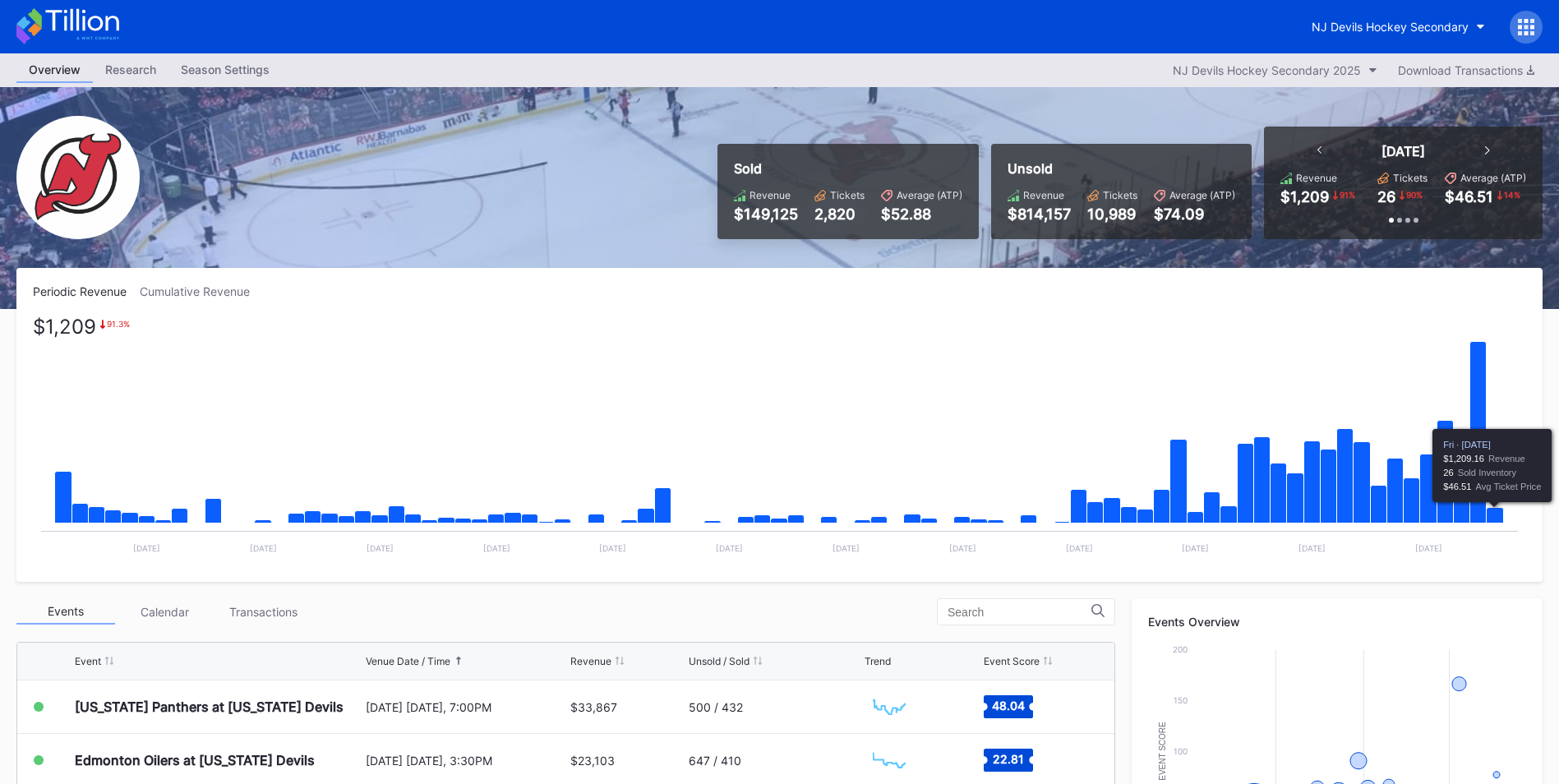
click at [1498, 509] on icon "Chart title" at bounding box center [1495, 515] width 17 height 16
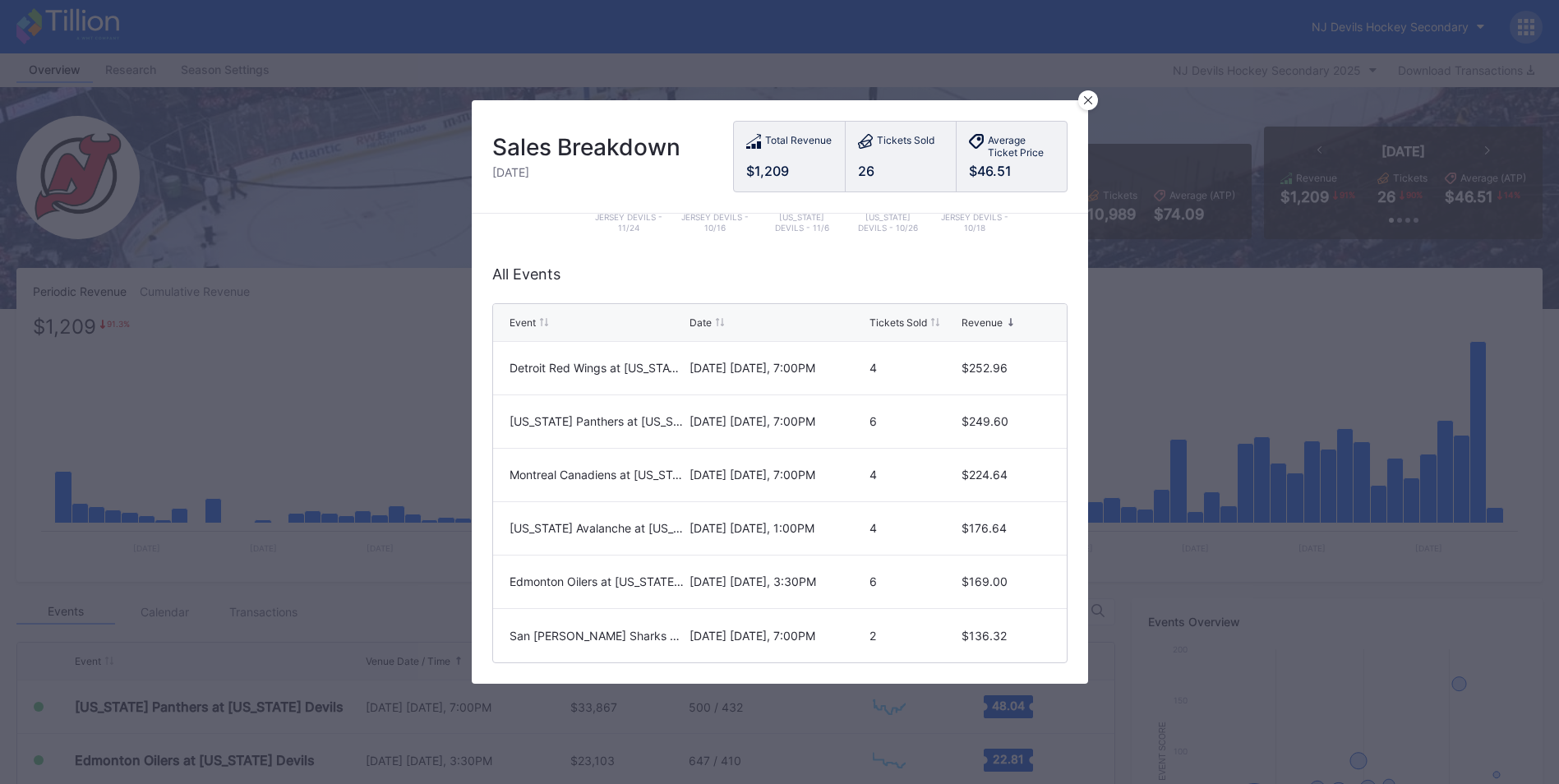
scroll to position [360, 0]
click at [1091, 99] on icon at bounding box center [1088, 100] width 8 height 8
